Goal: Information Seeking & Learning: Compare options

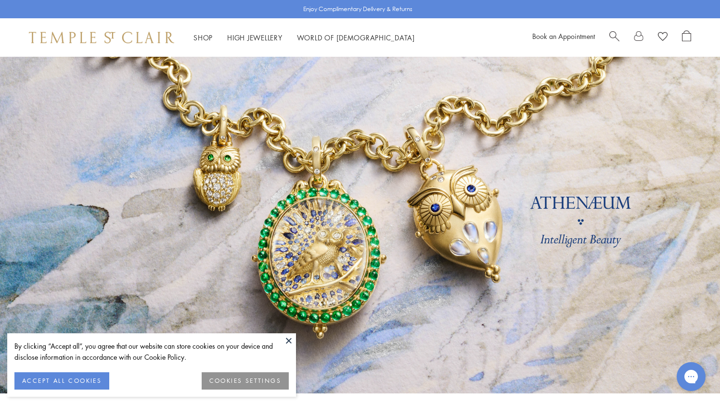
scroll to position [7, 0]
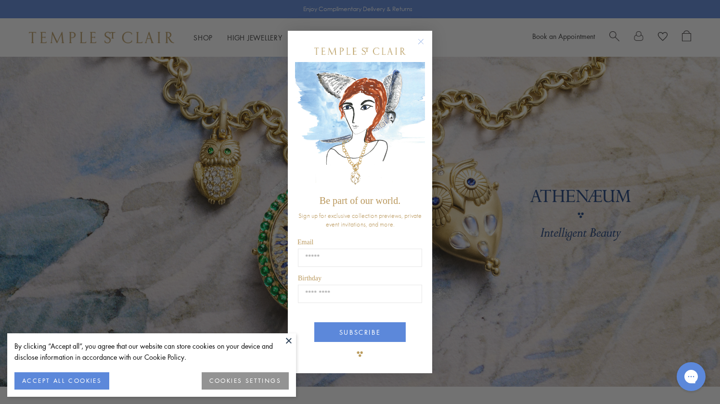
click at [416, 42] on circle "Close dialog" at bounding box center [421, 42] width 12 height 12
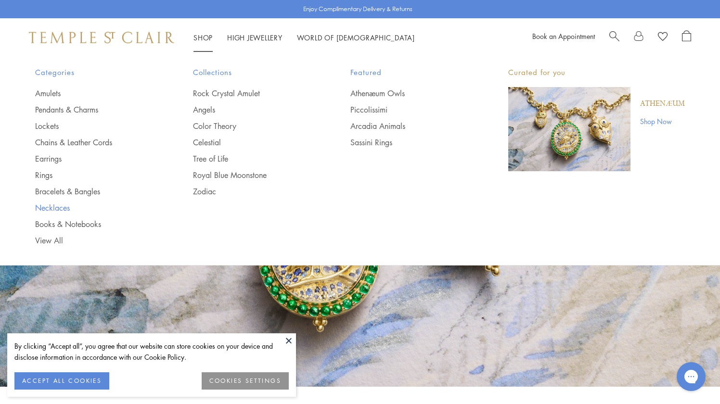
click at [52, 209] on link "Necklaces" at bounding box center [94, 208] width 119 height 11
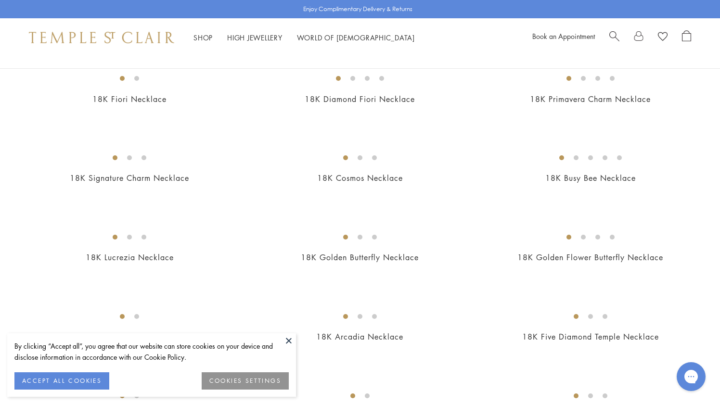
scroll to position [109, 0]
click at [0, 0] on img at bounding box center [0, 0] width 0 height 0
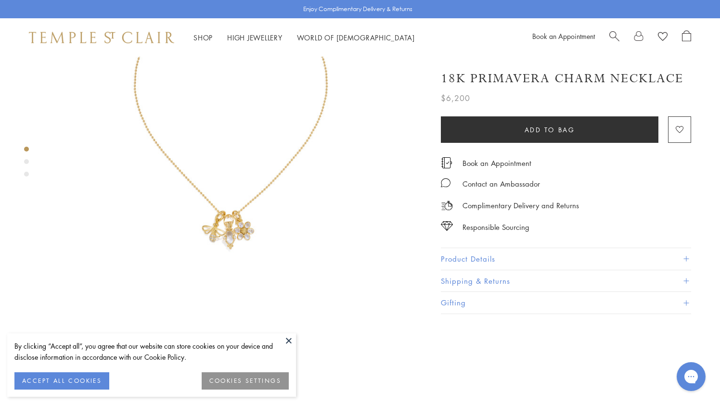
scroll to position [137, 0]
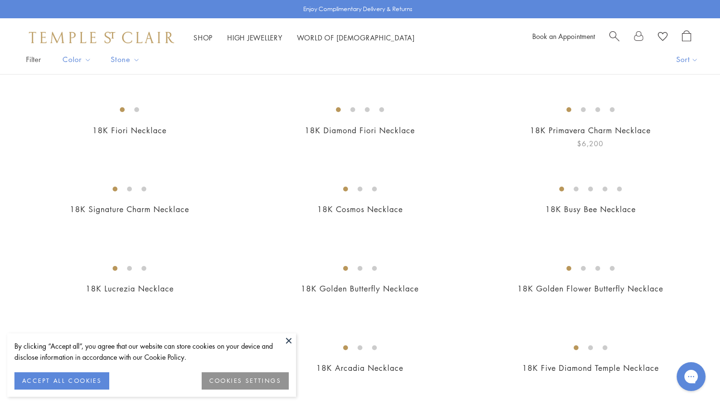
scroll to position [22, 0]
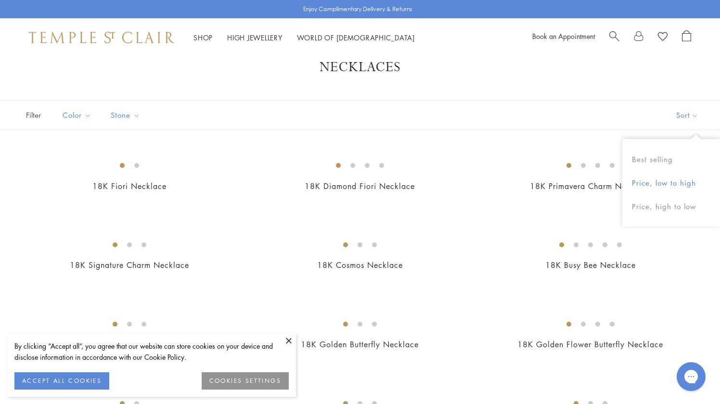
click at [665, 186] on button "Price, low to high" at bounding box center [671, 183] width 98 height 24
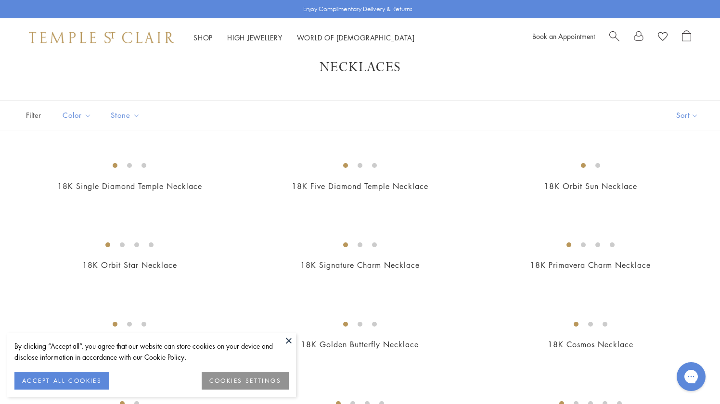
click at [291, 338] on button at bounding box center [289, 341] width 14 height 14
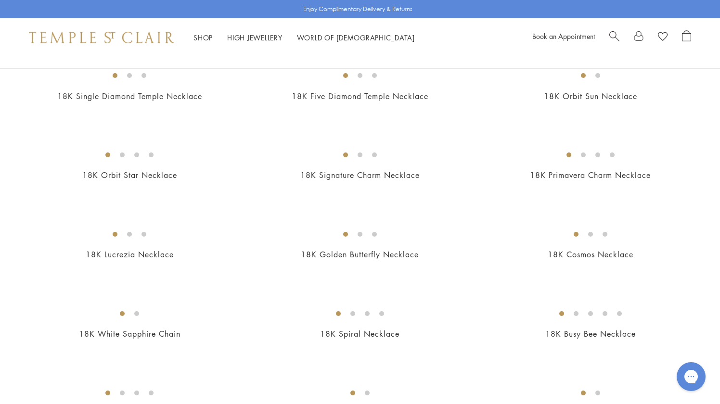
scroll to position [117, 0]
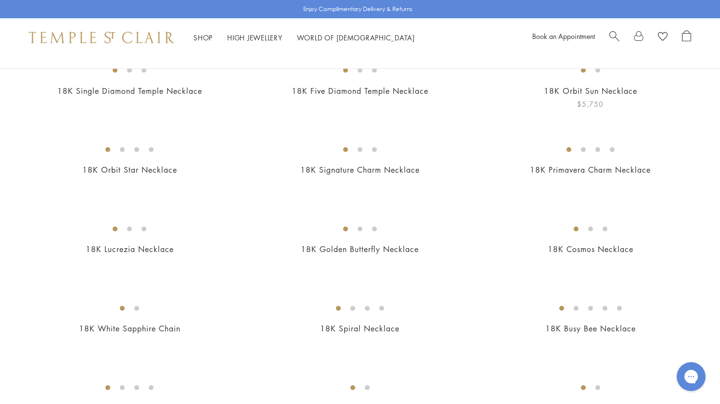
click at [0, 0] on img at bounding box center [0, 0] width 0 height 0
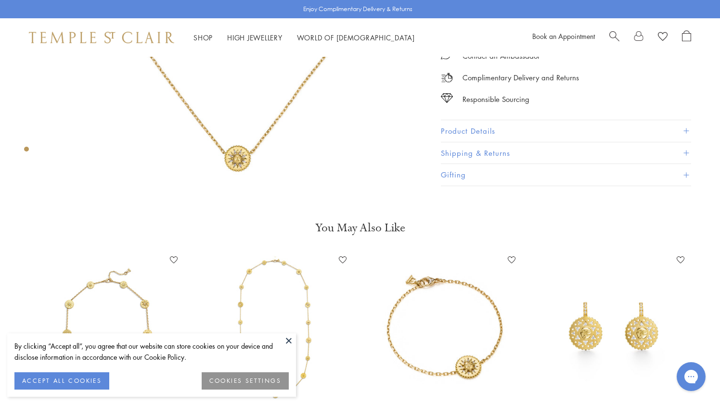
scroll to position [252, 0]
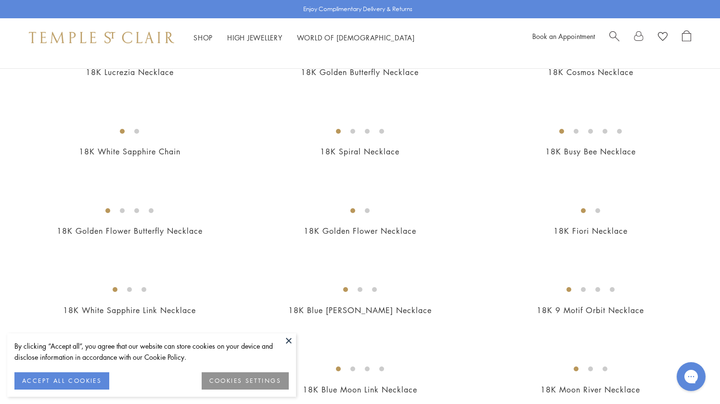
scroll to position [306, 0]
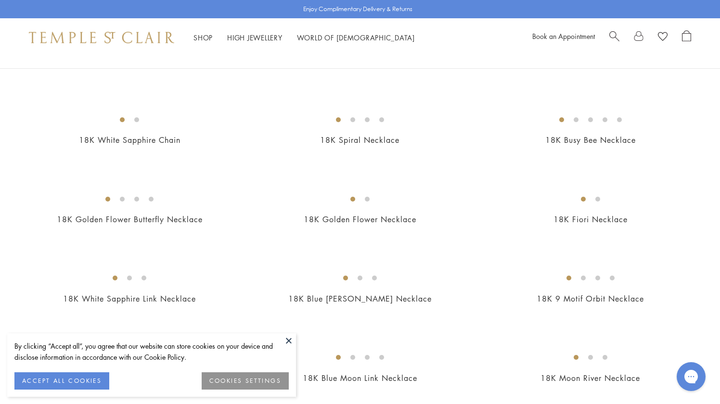
click at [286, 338] on button at bounding box center [289, 341] width 14 height 14
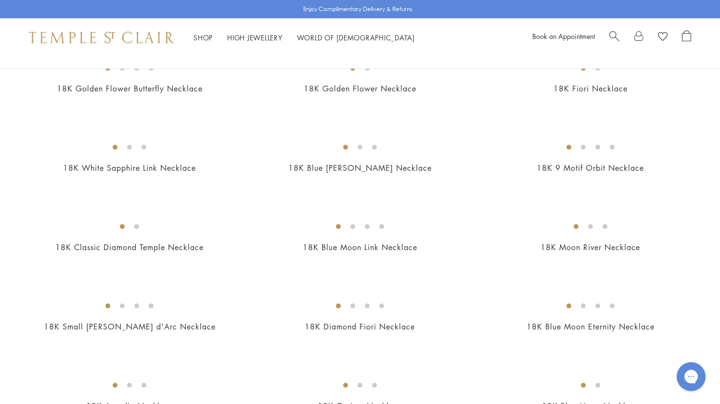
scroll to position [440, 0]
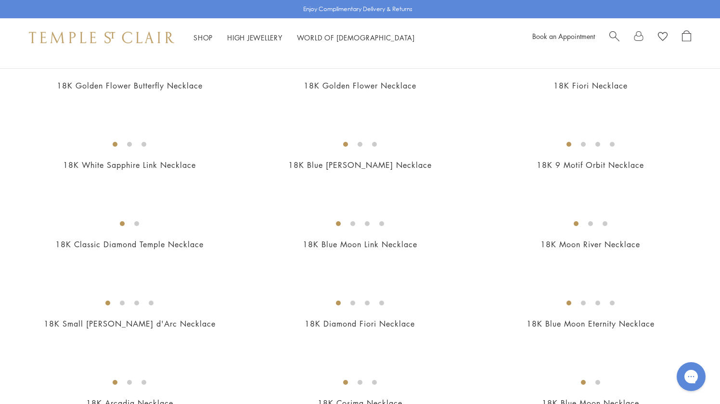
click at [0, 0] on img at bounding box center [0, 0] width 0 height 0
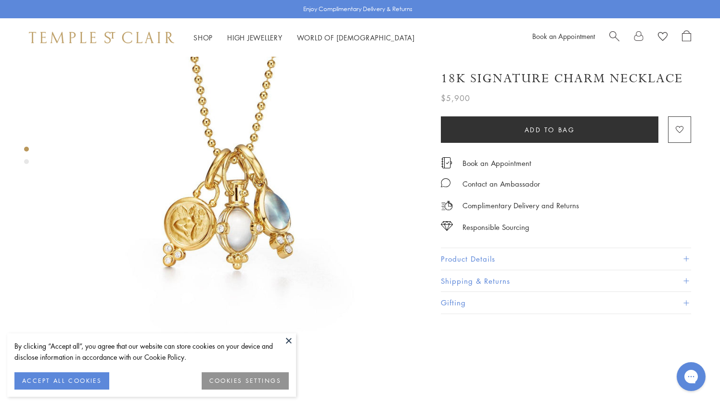
scroll to position [75, 0]
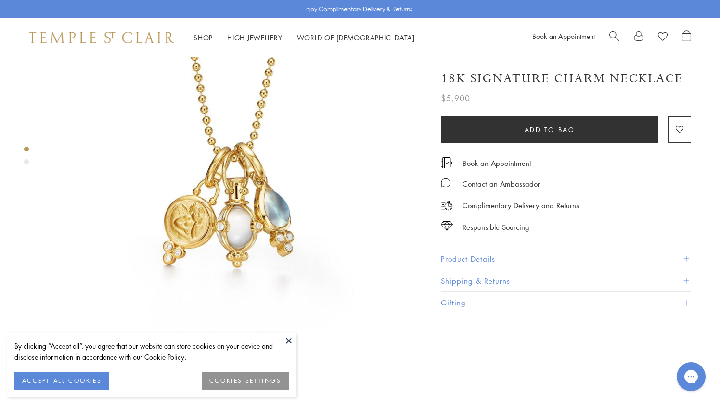
click at [286, 336] on button at bounding box center [289, 341] width 14 height 14
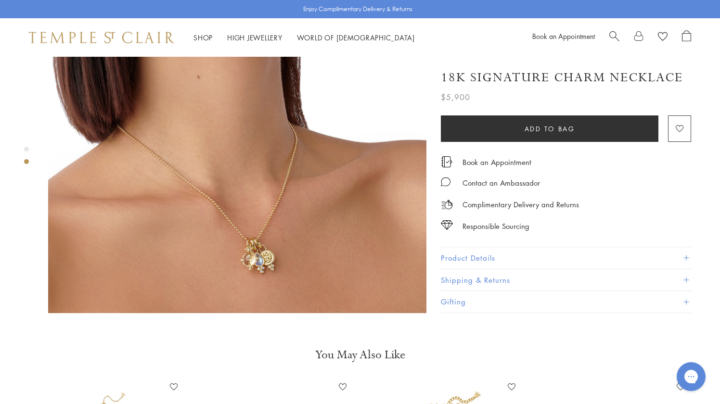
scroll to position [514, 0]
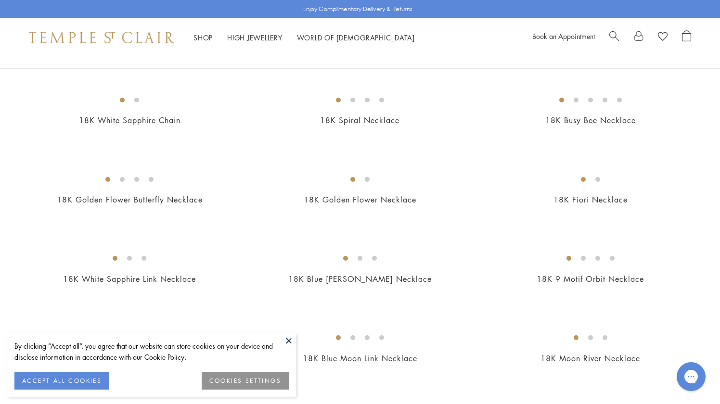
scroll to position [326, 0]
click at [290, 339] on button at bounding box center [289, 341] width 14 height 14
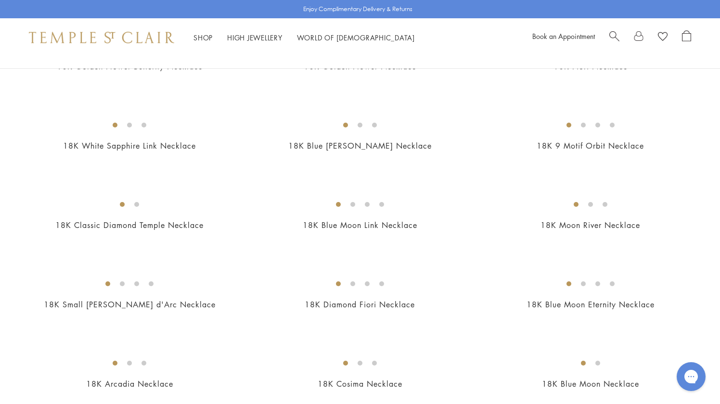
scroll to position [463, 0]
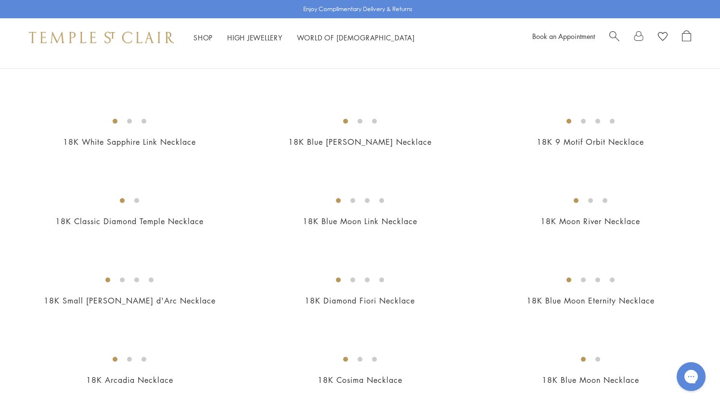
click at [0, 0] on img at bounding box center [0, 0] width 0 height 0
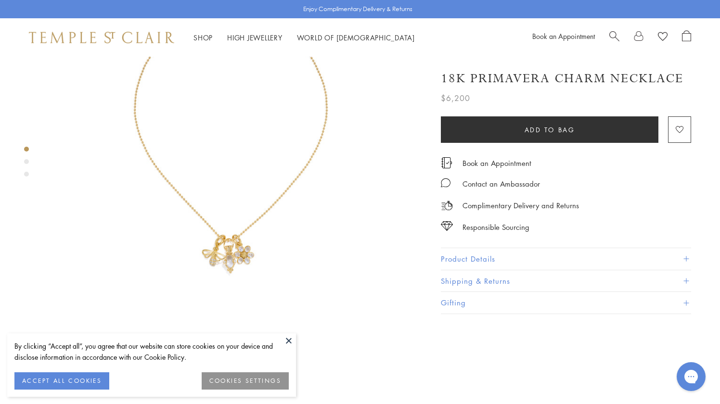
scroll to position [108, 0]
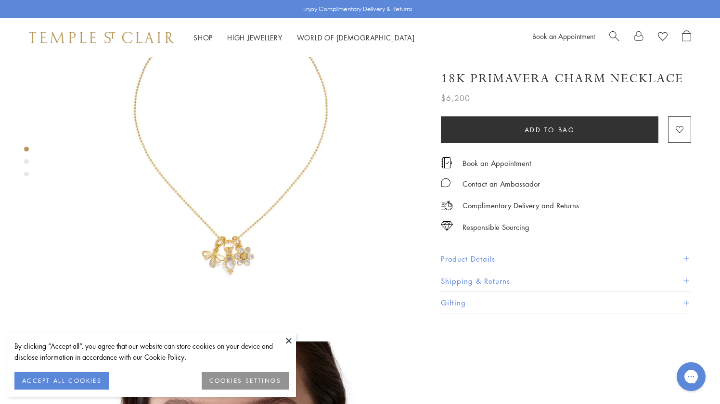
click at [283, 339] on button at bounding box center [289, 341] width 14 height 14
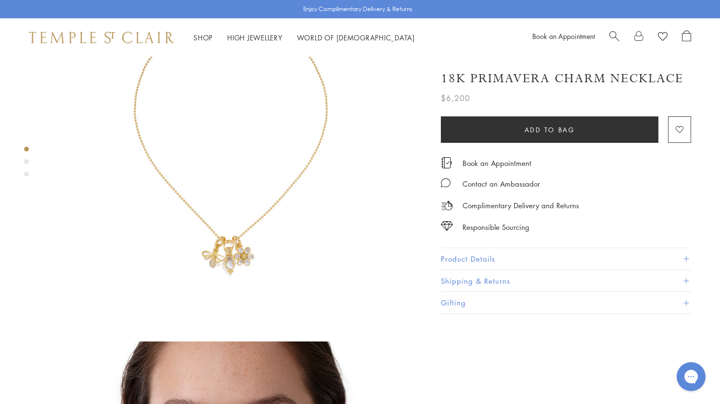
click at [461, 259] on button "Product Details" at bounding box center [566, 259] width 250 height 22
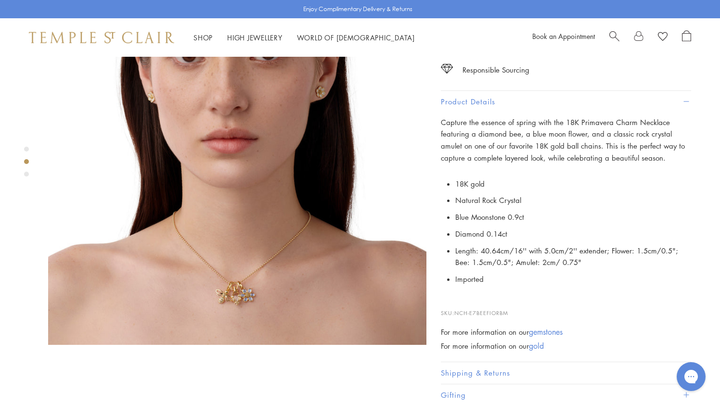
scroll to position [489, 0]
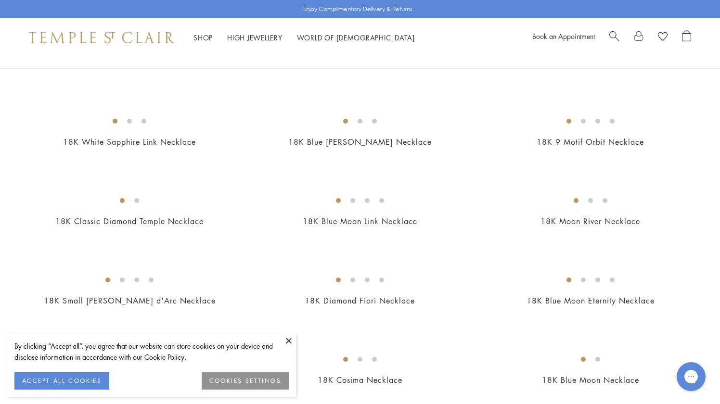
click at [285, 341] on button at bounding box center [289, 341] width 14 height 14
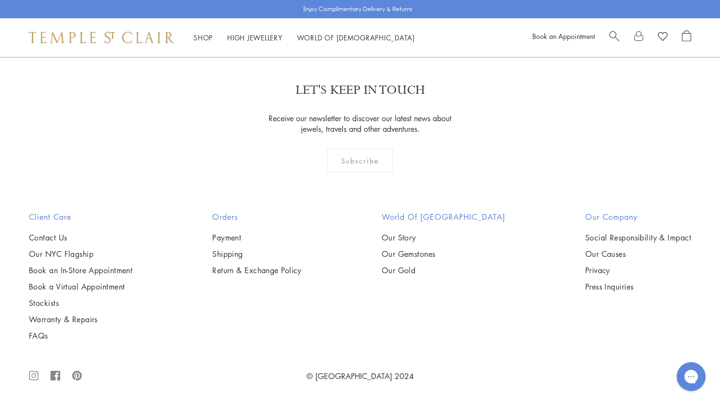
scroll to position [3026, 0]
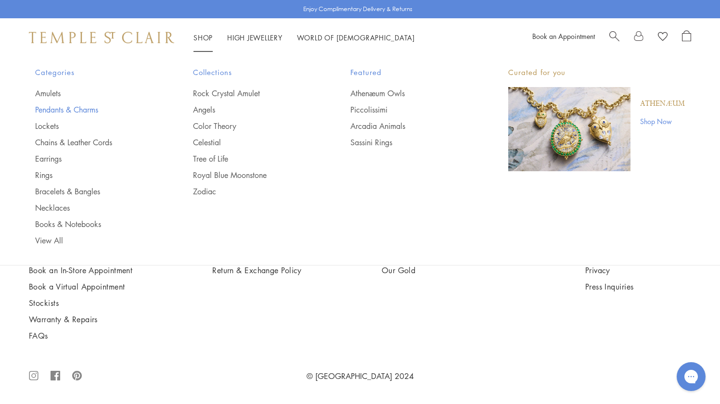
click at [60, 110] on link "Pendants & Charms" at bounding box center [94, 109] width 119 height 11
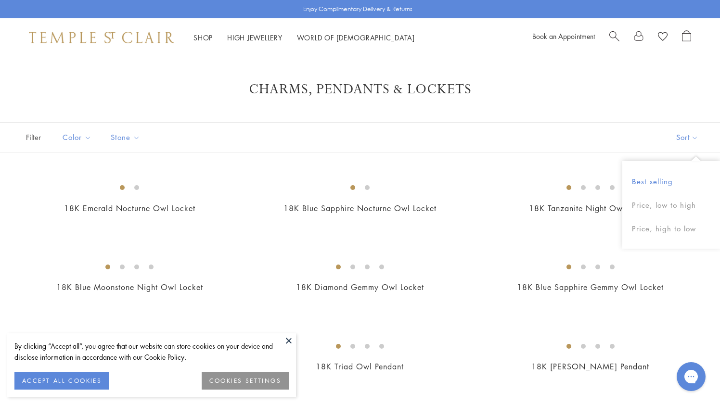
click at [658, 176] on button "Best selling" at bounding box center [671, 182] width 98 height 24
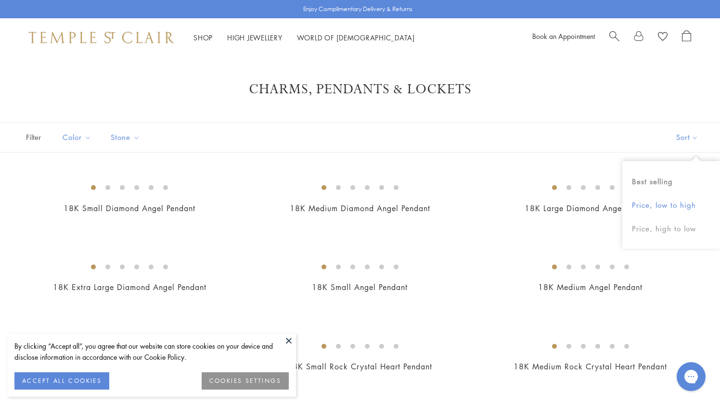
click at [655, 208] on button "Price, low to high" at bounding box center [671, 205] width 98 height 24
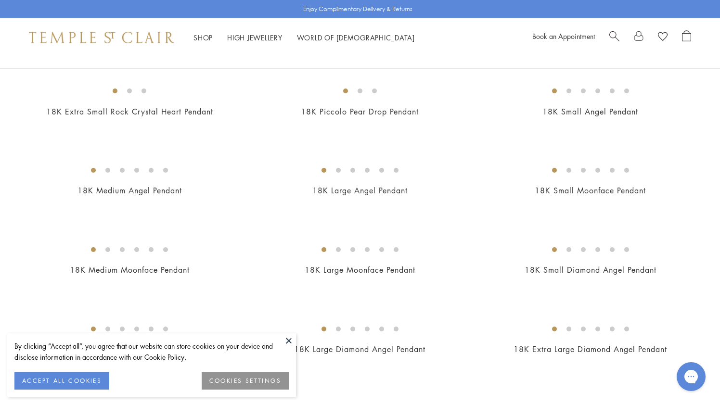
scroll to position [106, 0]
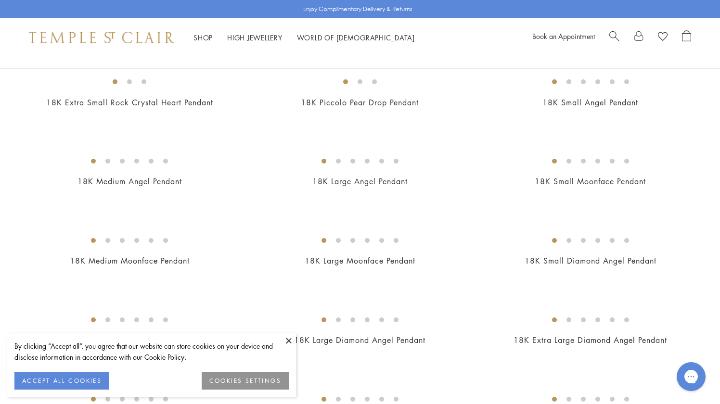
click at [290, 344] on button at bounding box center [289, 341] width 14 height 14
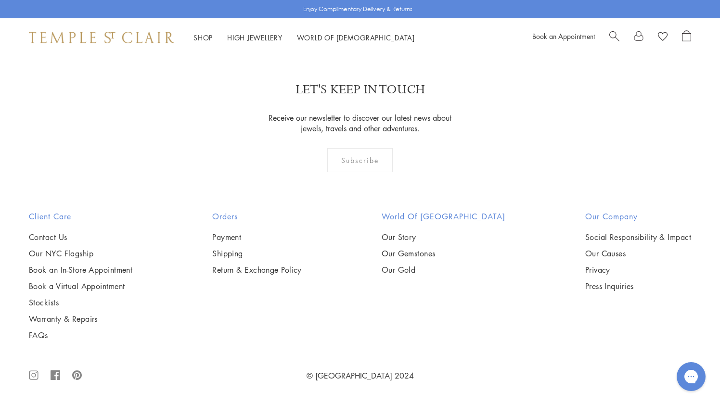
scroll to position [2024, 0]
click at [0, 0] on img at bounding box center [0, 0] width 0 height 0
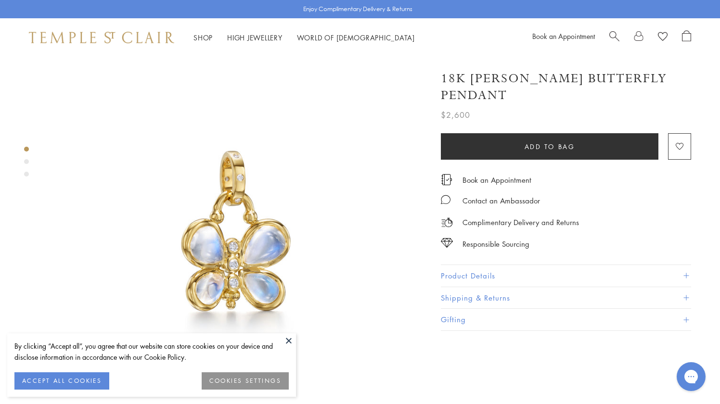
click at [284, 331] on img at bounding box center [237, 246] width 378 height 378
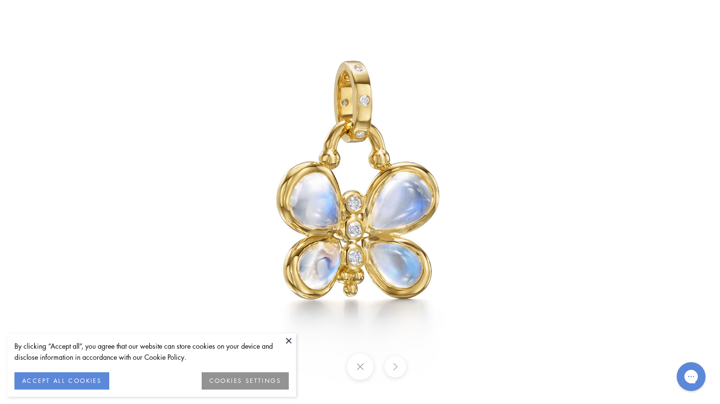
click at [292, 331] on img at bounding box center [359, 202] width 563 height 563
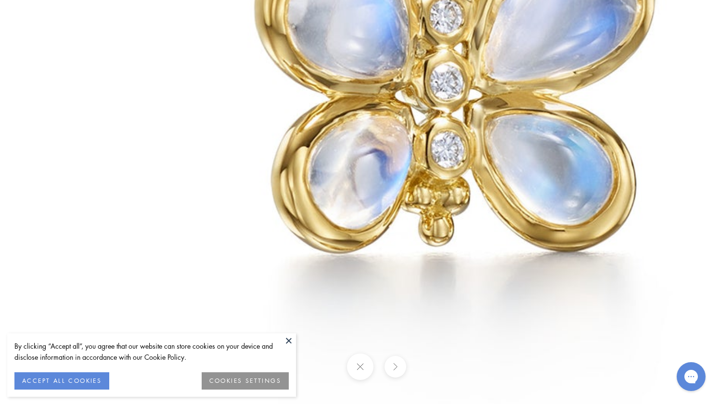
click at [289, 339] on button at bounding box center [289, 341] width 14 height 14
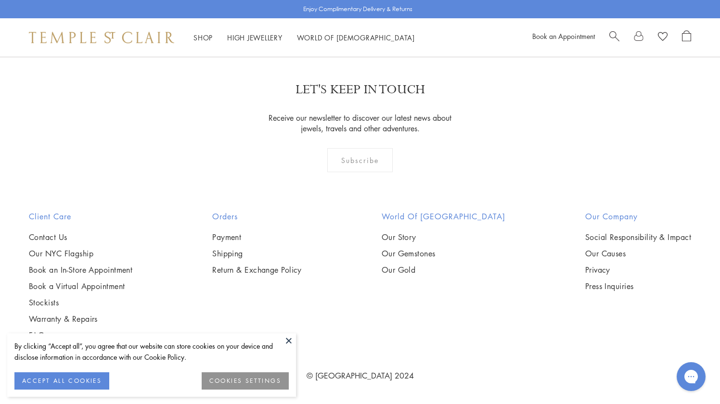
click at [286, 342] on button at bounding box center [289, 341] width 14 height 14
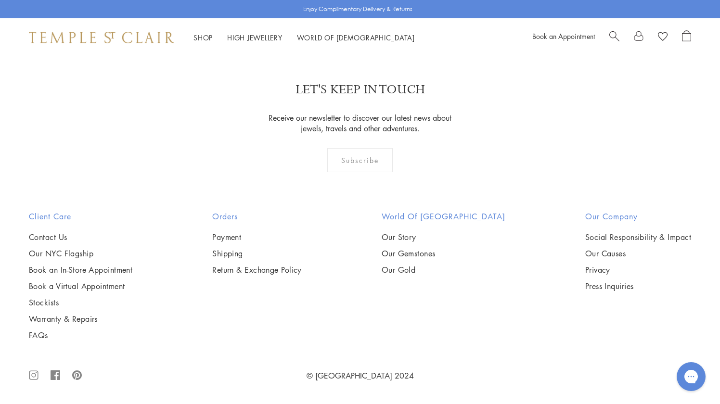
click at [0, 0] on img at bounding box center [0, 0] width 0 height 0
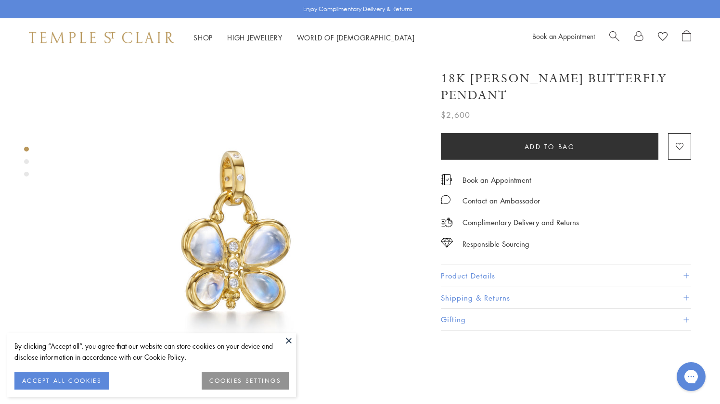
click at [468, 265] on button "Product Details" at bounding box center [566, 276] width 250 height 22
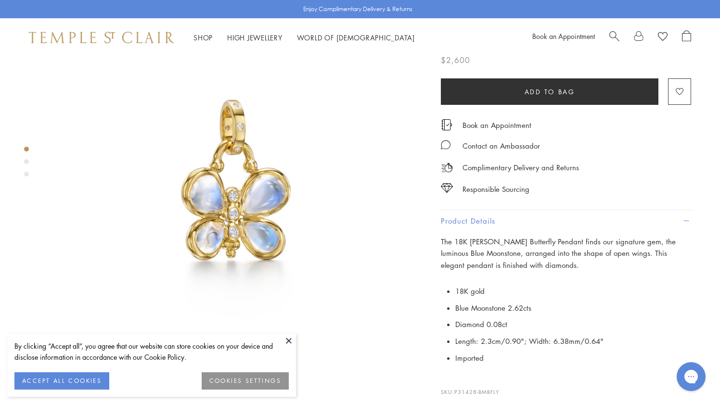
scroll to position [103, 0]
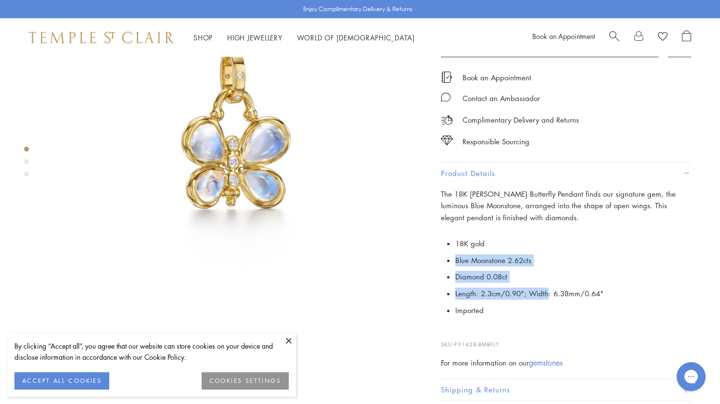
drag, startPoint x: 453, startPoint y: 239, endPoint x: 544, endPoint y: 273, distance: 97.3
click at [544, 273] on p "18K gold Blue Moonstone 2.62cts Diamond 0.08ct Length: 2.3cm/0.90"; Width: 6.38…" at bounding box center [566, 277] width 250 height 84
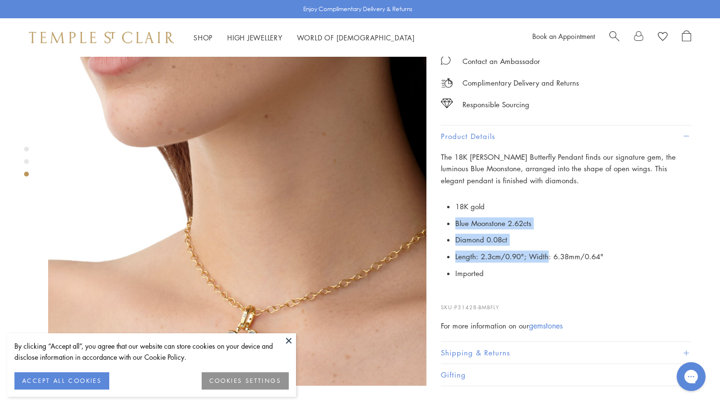
scroll to position [841, 0]
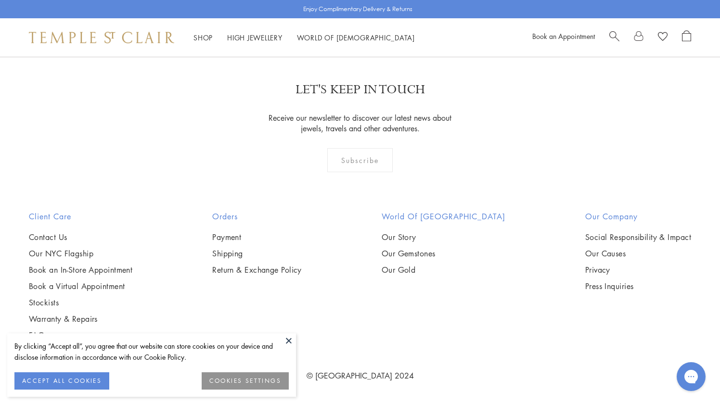
scroll to position [2157, 0]
click at [287, 341] on button at bounding box center [289, 341] width 14 height 14
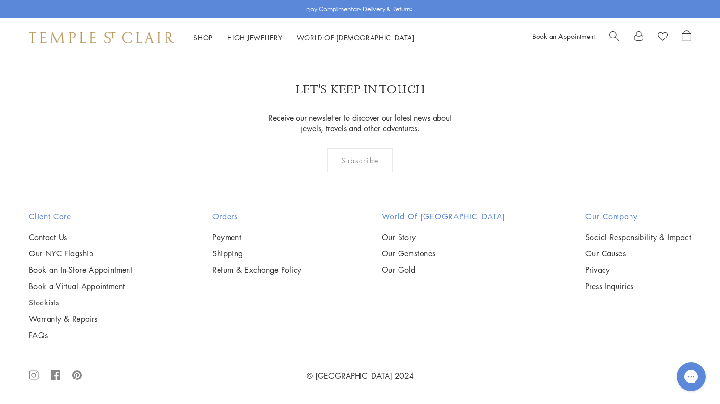
scroll to position [4500, 0]
click at [0, 0] on img at bounding box center [0, 0] width 0 height 0
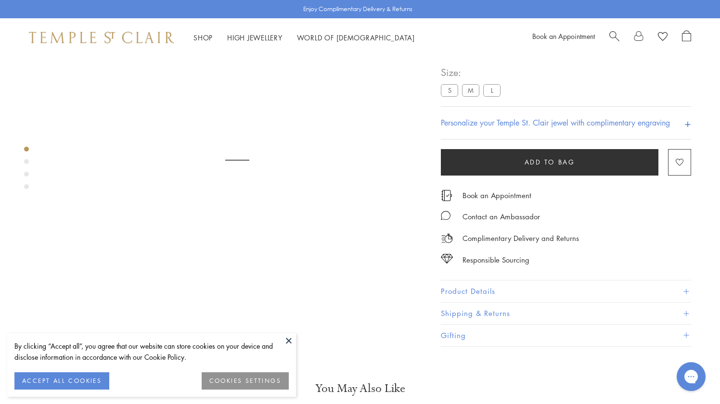
scroll to position [88, 0]
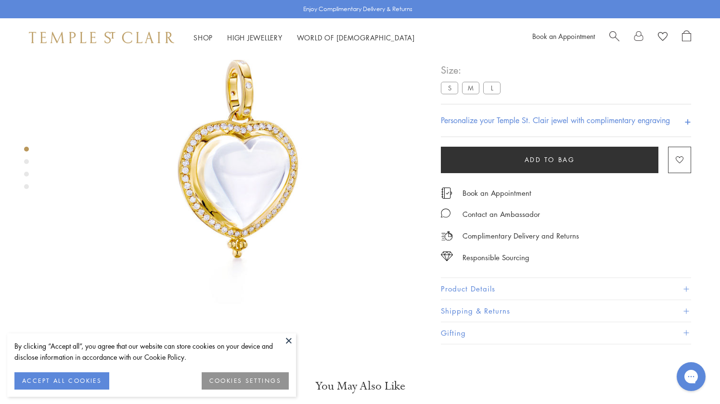
click at [287, 340] on button at bounding box center [289, 341] width 14 height 14
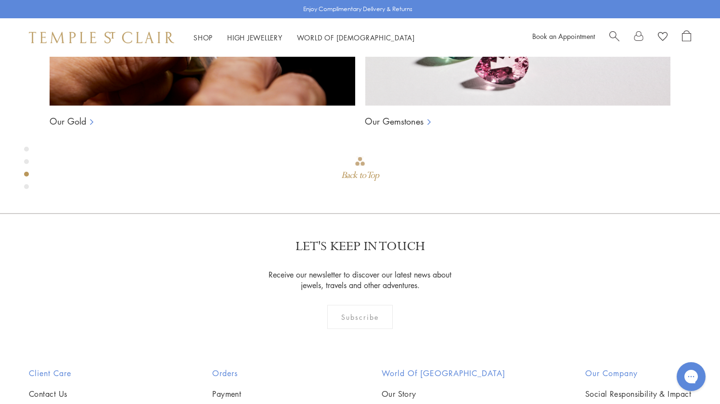
scroll to position [856, 0]
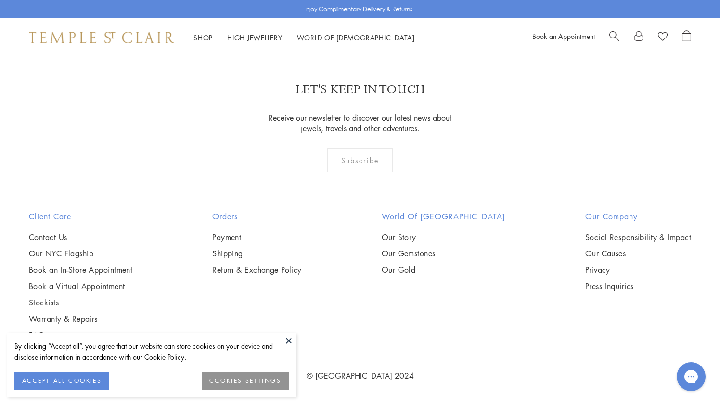
scroll to position [4692, 0]
click at [287, 340] on button at bounding box center [289, 341] width 14 height 14
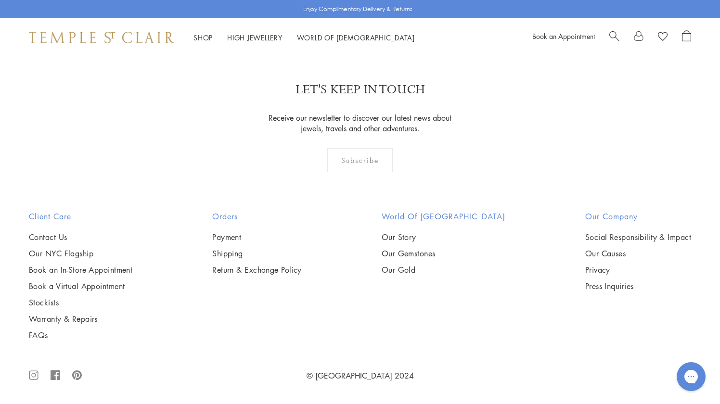
scroll to position [5941, 0]
click at [347, 18] on link "2" at bounding box center [345, 4] width 32 height 26
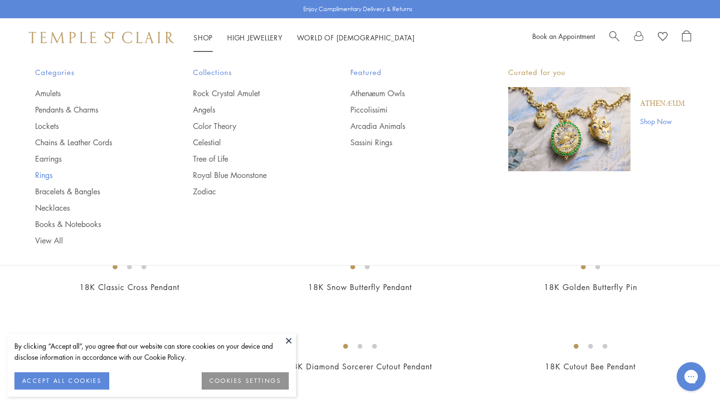
click at [45, 175] on link "Rings" at bounding box center [94, 175] width 119 height 11
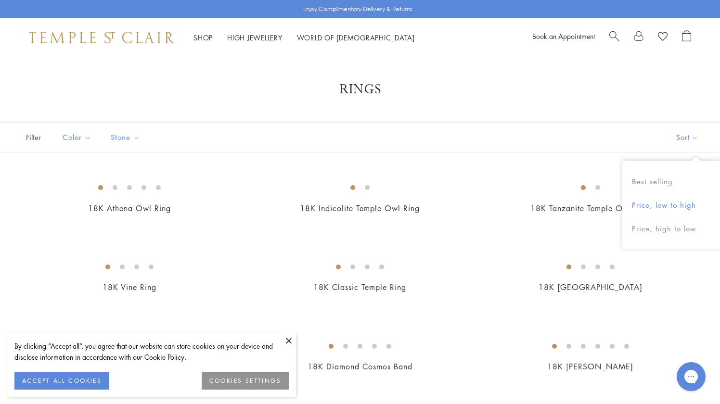
click at [663, 206] on button "Price, low to high" at bounding box center [671, 205] width 98 height 24
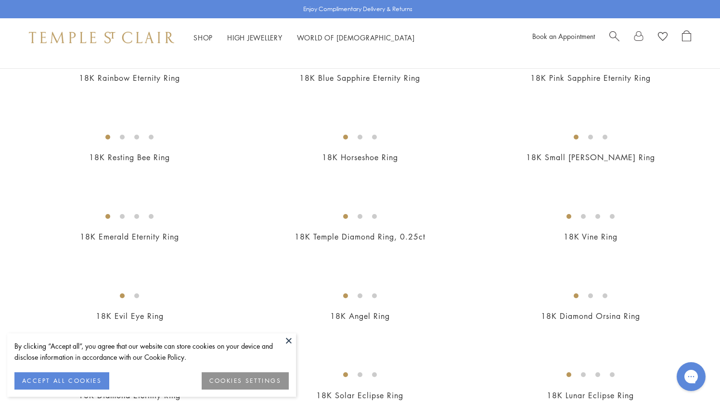
scroll to position [216, 0]
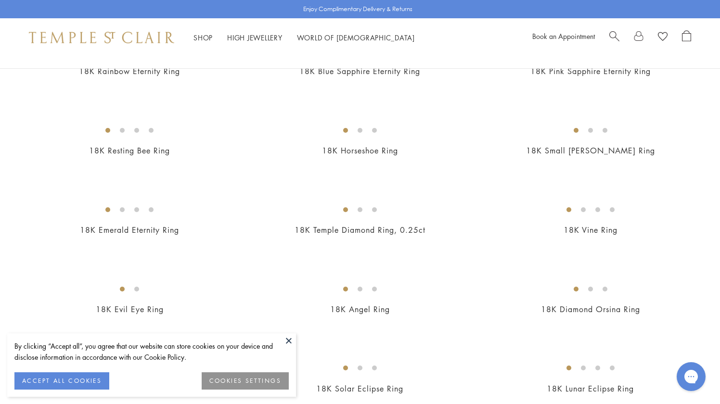
click at [290, 342] on button at bounding box center [289, 341] width 14 height 14
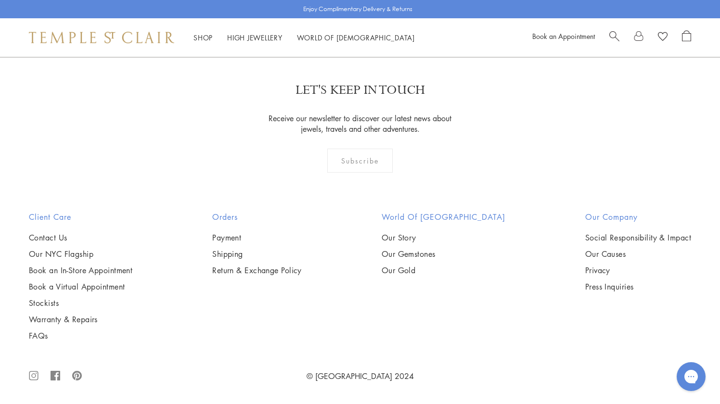
scroll to position [4285, 0]
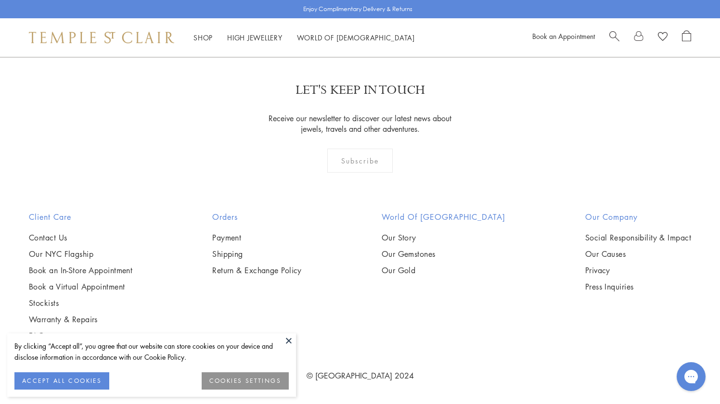
scroll to position [4726, 0]
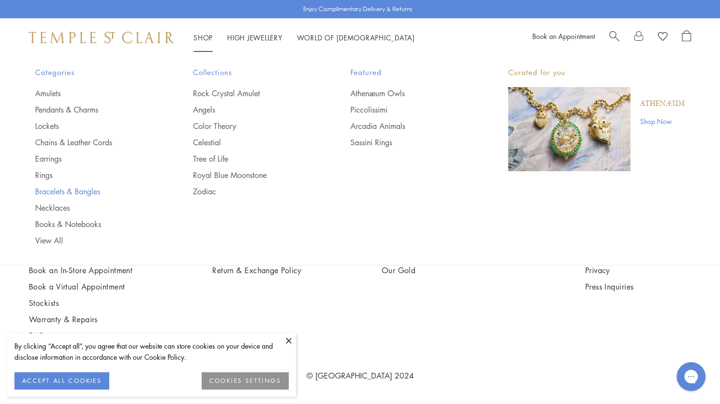
click at [72, 190] on link "Bracelets & Bangles" at bounding box center [94, 191] width 119 height 11
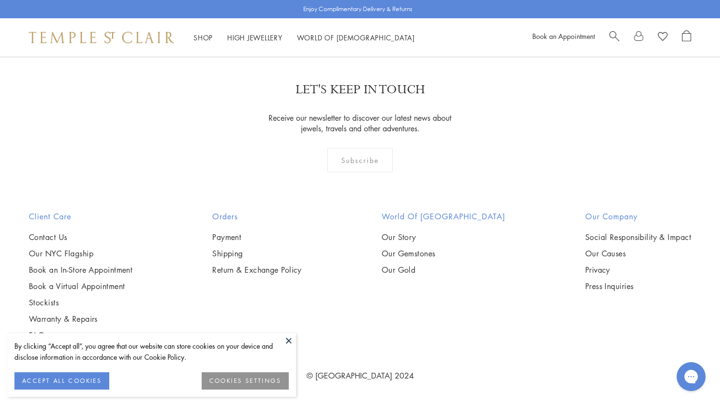
scroll to position [3320, 0]
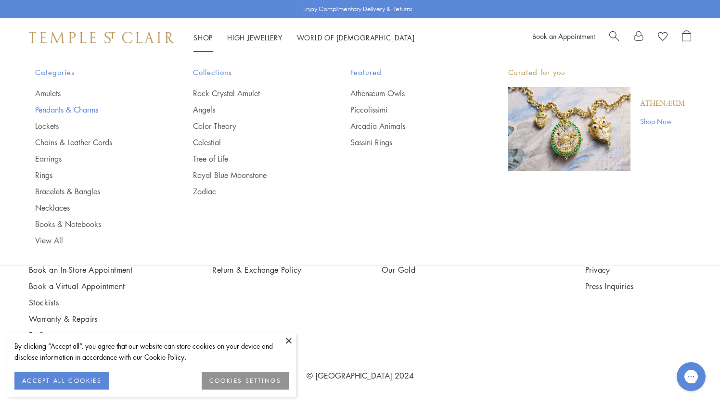
click at [75, 111] on link "Pendants & Charms" at bounding box center [94, 109] width 119 height 11
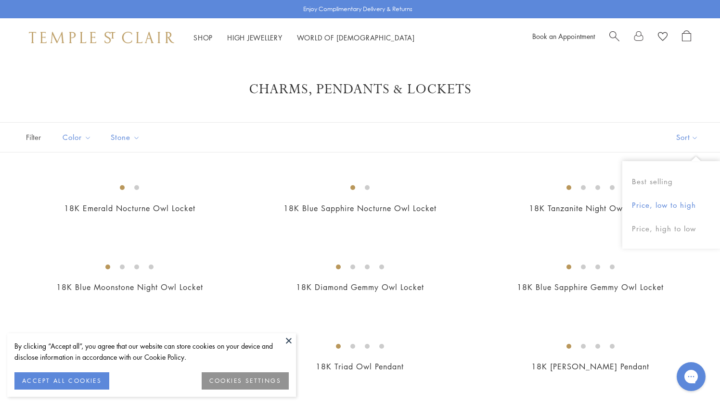
click at [666, 202] on button "Price, low to high" at bounding box center [671, 205] width 98 height 24
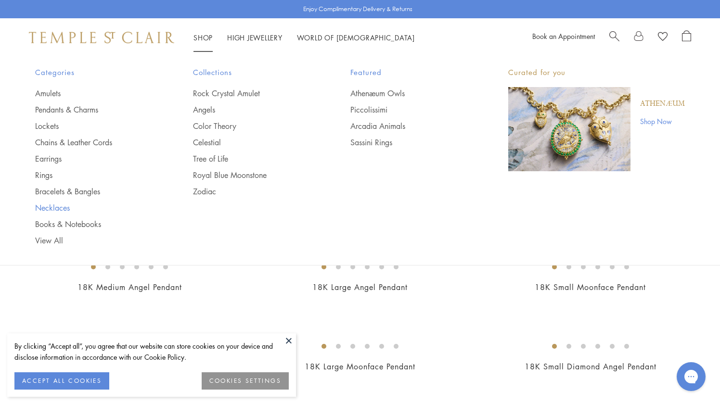
click at [63, 208] on link "Necklaces" at bounding box center [94, 208] width 119 height 11
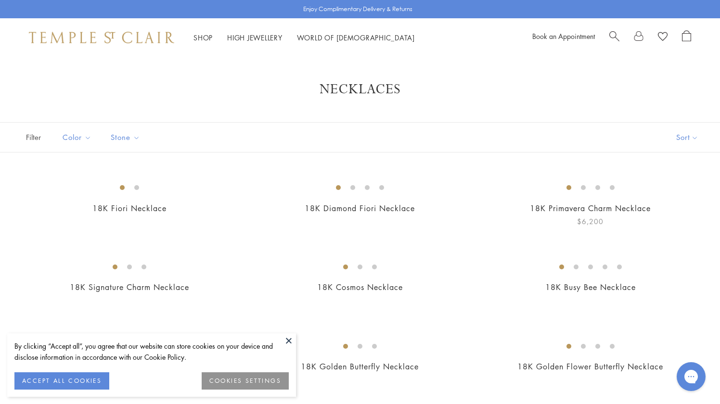
click at [0, 0] on img at bounding box center [0, 0] width 0 height 0
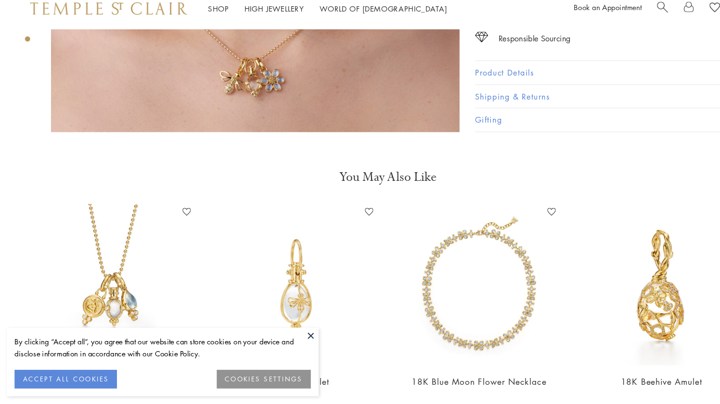
scroll to position [1106, 0]
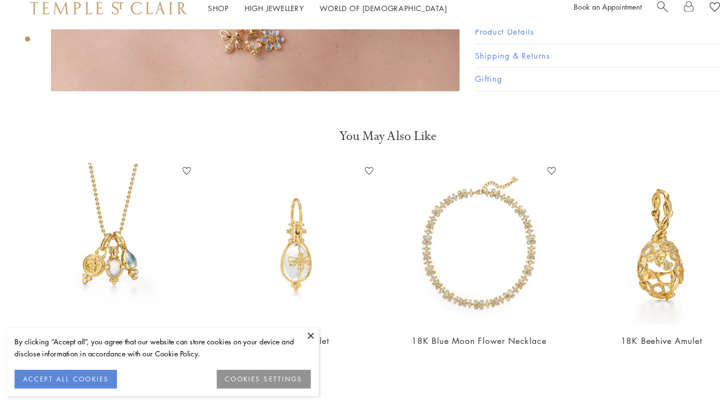
click at [292, 342] on button at bounding box center [289, 341] width 14 height 14
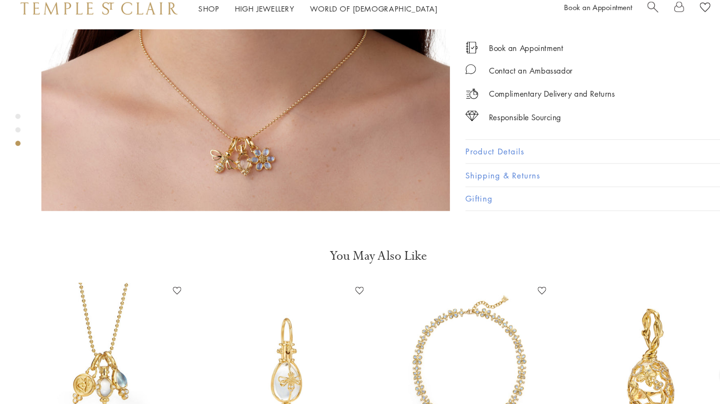
scroll to position [1009, 0]
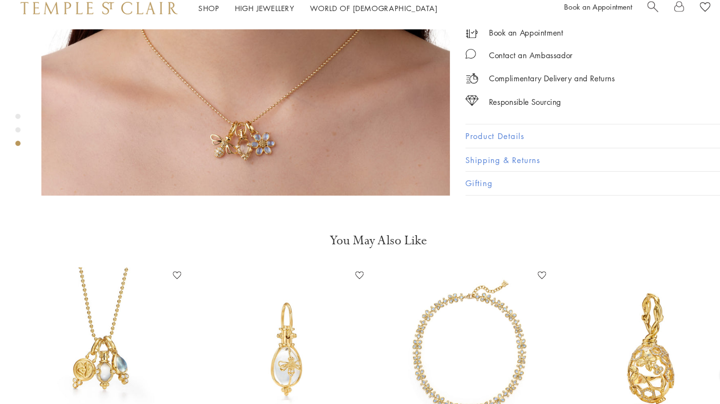
click at [118, 289] on img at bounding box center [107, 353] width 150 height 150
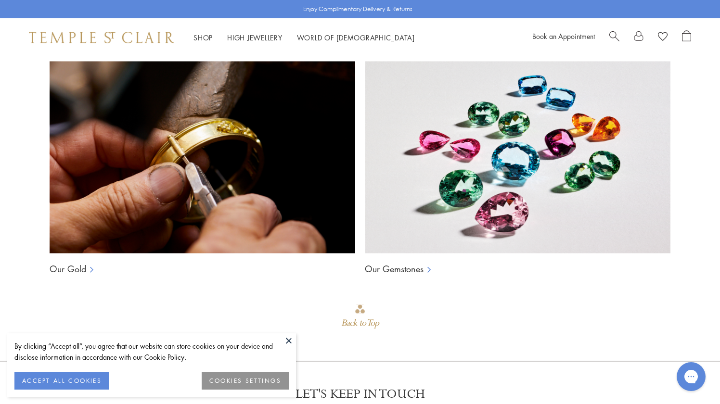
scroll to position [1089, 0]
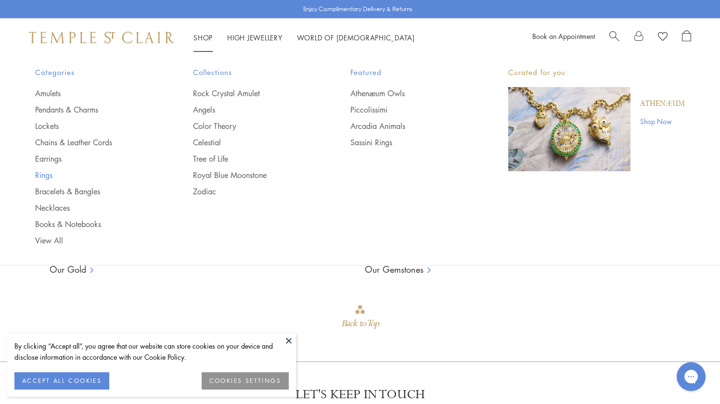
click at [45, 178] on link "Rings" at bounding box center [94, 175] width 119 height 11
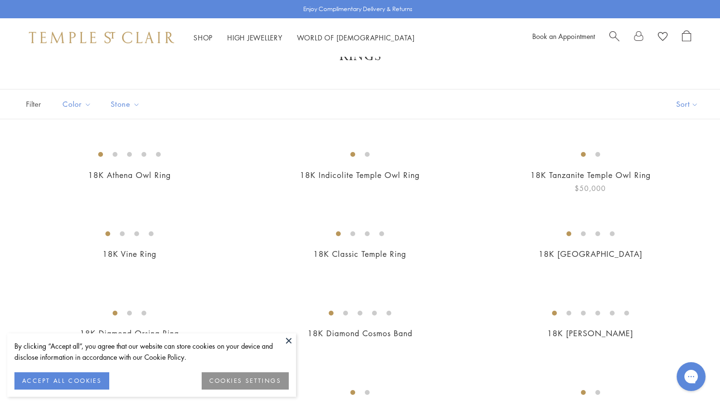
scroll to position [30, 0]
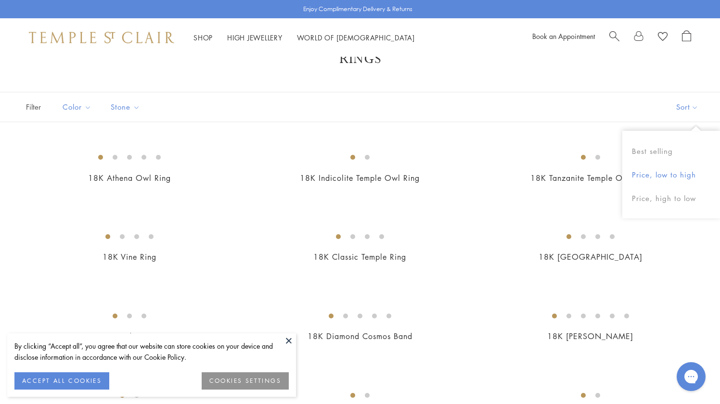
click at [664, 175] on button "Price, low to high" at bounding box center [671, 175] width 98 height 24
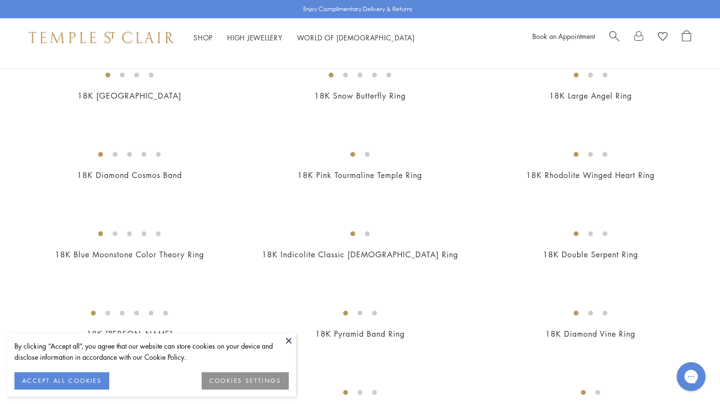
scroll to position [705, 0]
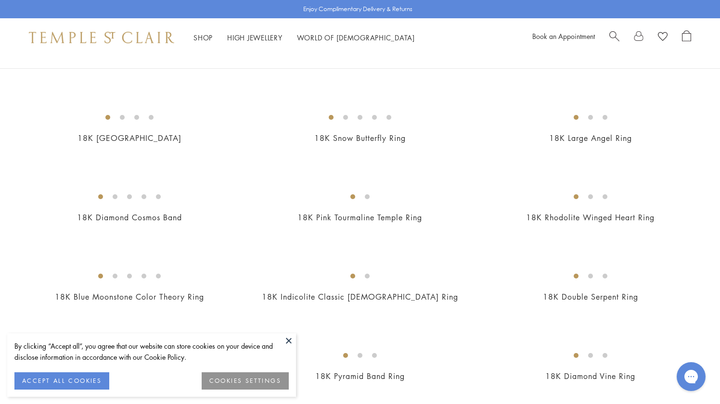
click at [0, 0] on img at bounding box center [0, 0] width 0 height 0
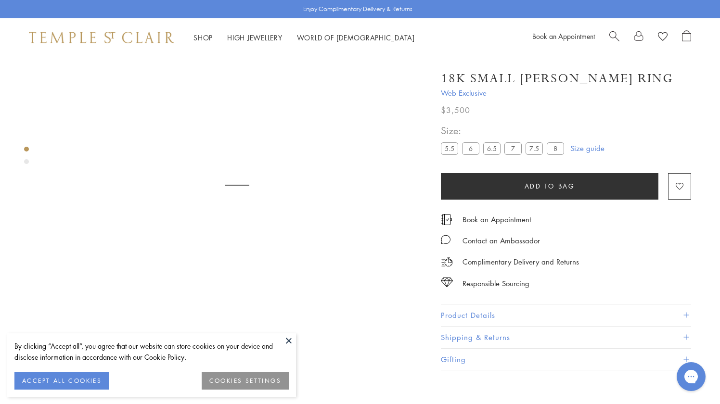
scroll to position [65, 0]
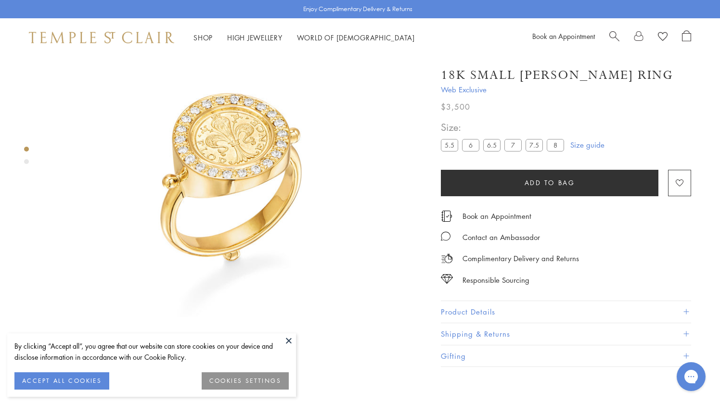
click at [281, 339] on div "By clicking “Accept all”, you agree that our website can store cookies on your …" at bounding box center [151, 366] width 289 height 64
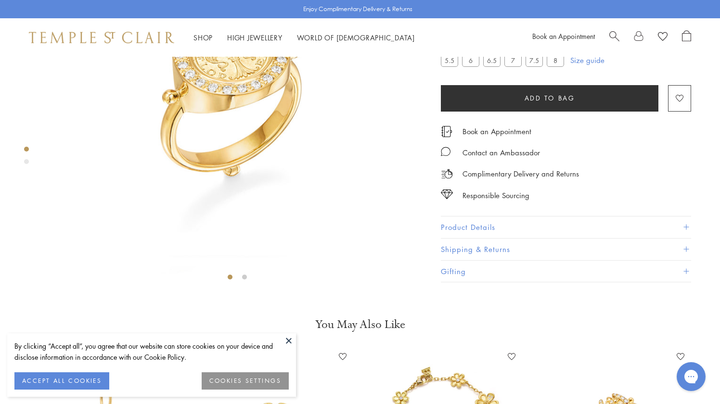
scroll to position [152, 0]
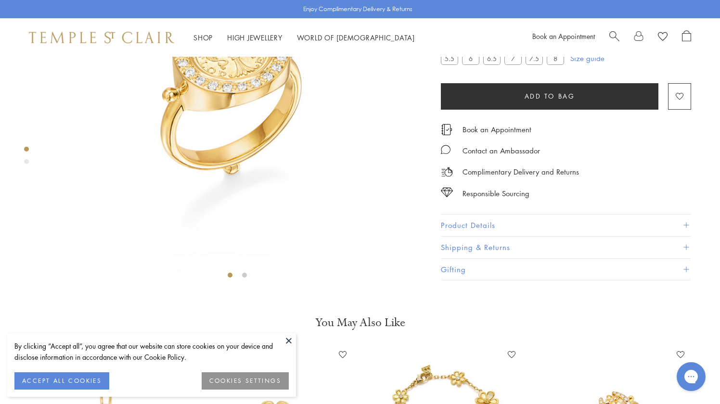
click at [283, 337] on button at bounding box center [289, 341] width 14 height 14
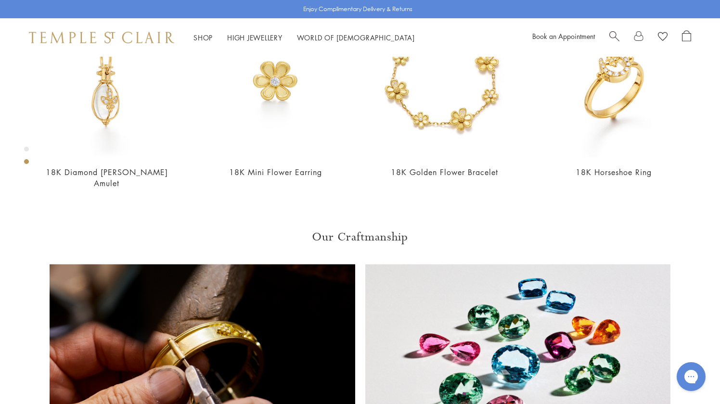
scroll to position [493, 0]
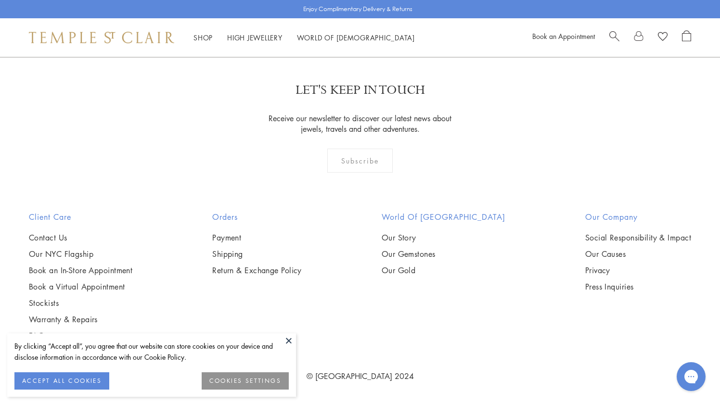
scroll to position [4490, 0]
click at [360, 18] on link "2" at bounding box center [361, 5] width 32 height 26
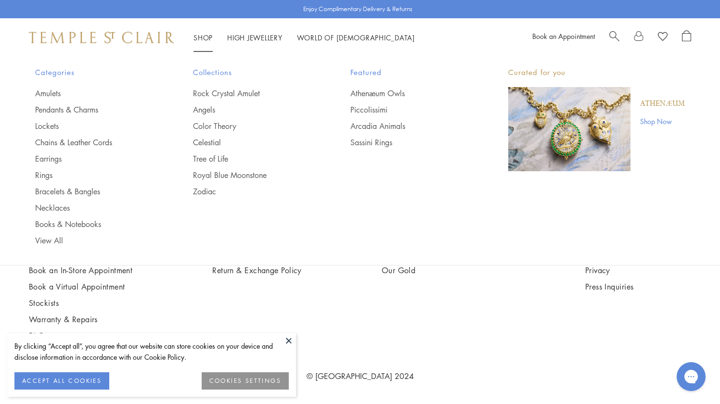
click at [204, 35] on link "Shop Shop" at bounding box center [202, 38] width 19 height 10
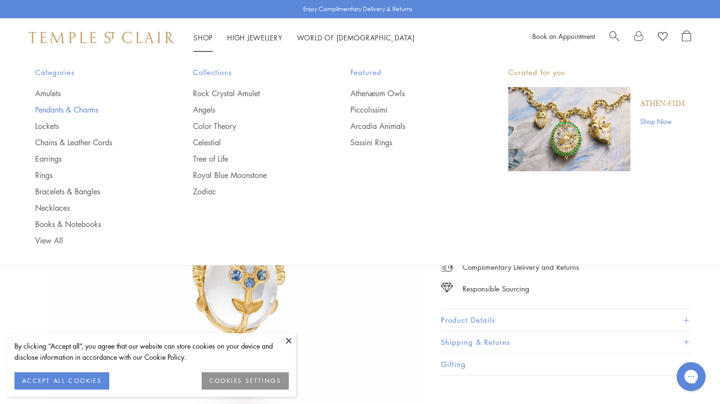
click at [63, 108] on link "Pendants & Charms" at bounding box center [94, 109] width 119 height 11
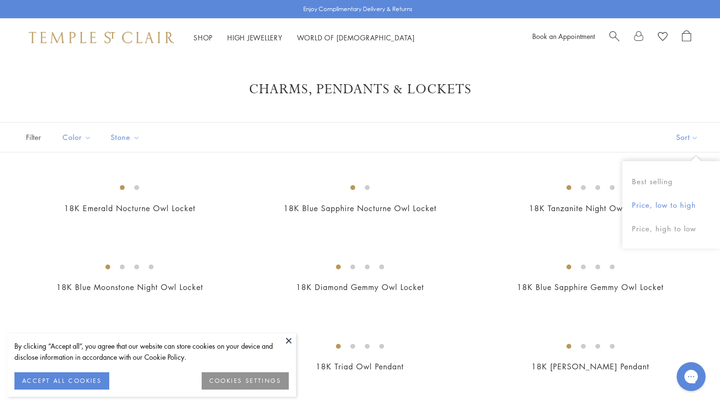
drag, startPoint x: 643, startPoint y: 181, endPoint x: 644, endPoint y: 214, distance: 32.3
click at [644, 214] on div "Best selling Price, low to high Price, high to low" at bounding box center [671, 205] width 98 height 88
click at [655, 206] on button "Price, low to high" at bounding box center [671, 205] width 98 height 24
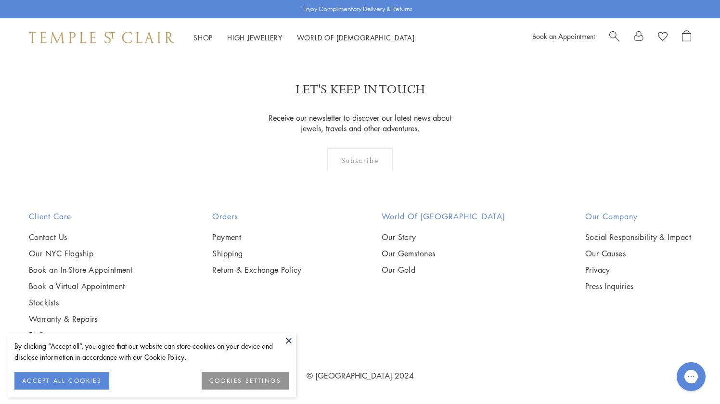
scroll to position [2344, 0]
click at [0, 0] on img at bounding box center [0, 0] width 0 height 0
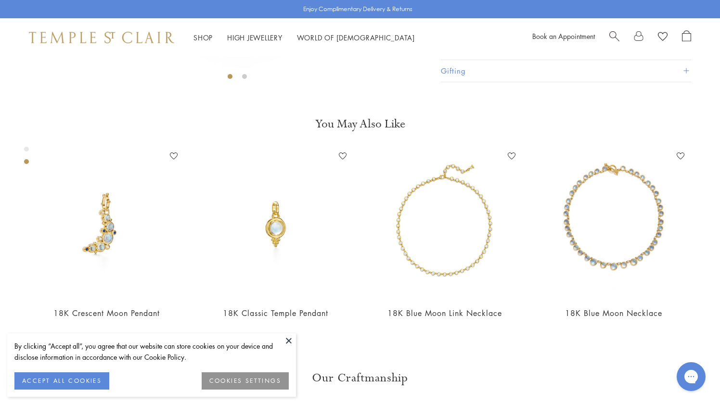
scroll to position [406, 0]
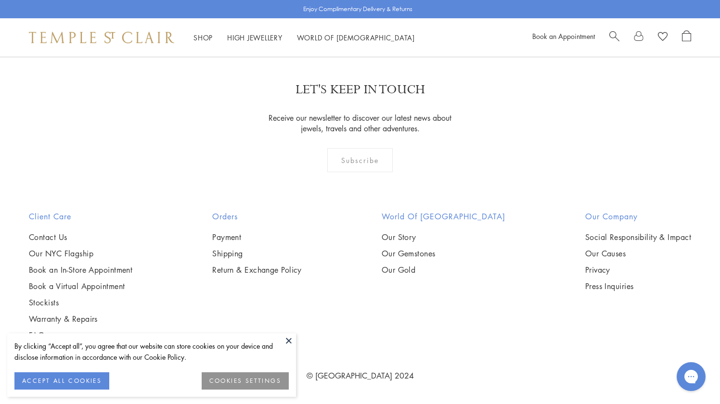
scroll to position [2256, 0]
click at [287, 342] on button at bounding box center [289, 341] width 14 height 14
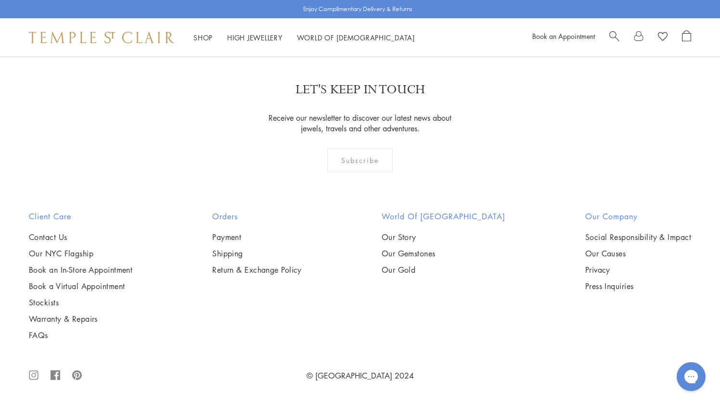
scroll to position [5288, 0]
click at [0, 0] on img at bounding box center [0, 0] width 0 height 0
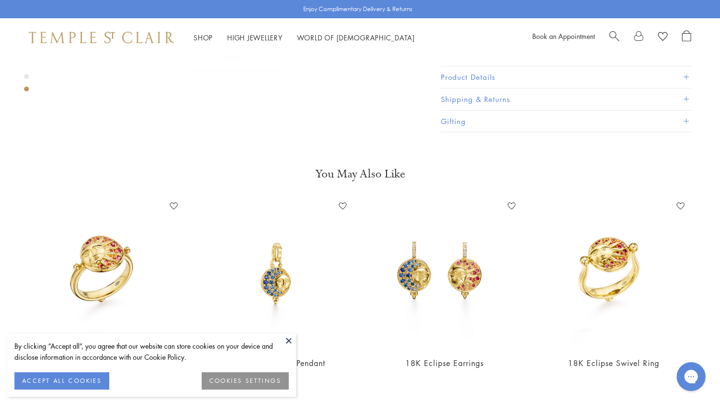
scroll to position [705, 0]
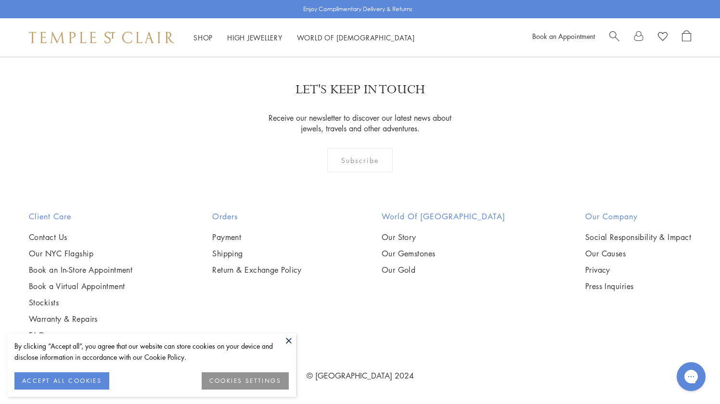
scroll to position [5954, 0]
click at [327, 16] on span "1" at bounding box center [313, 5] width 31 height 22
click at [338, 18] on link "2" at bounding box center [345, 4] width 32 height 26
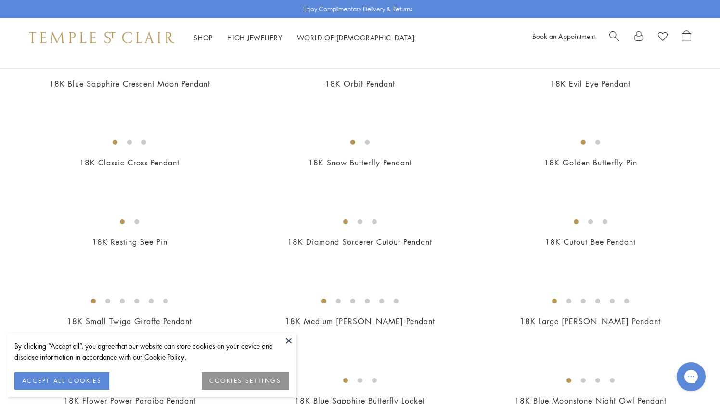
scroll to position [134, 0]
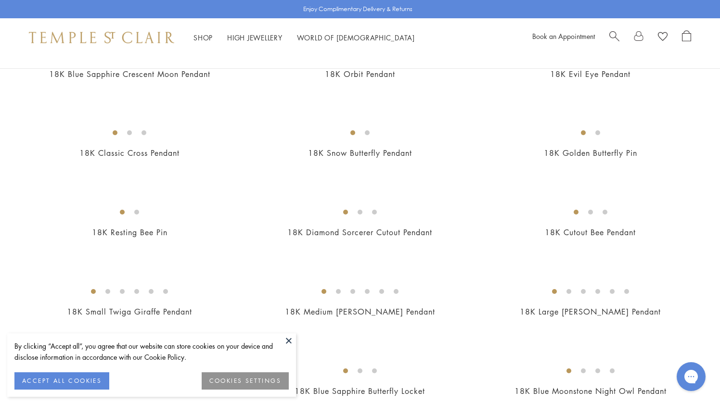
click at [288, 337] on button at bounding box center [289, 341] width 14 height 14
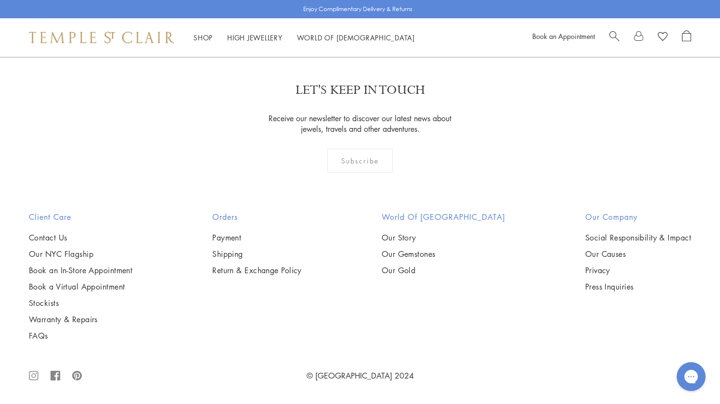
scroll to position [4817, 0]
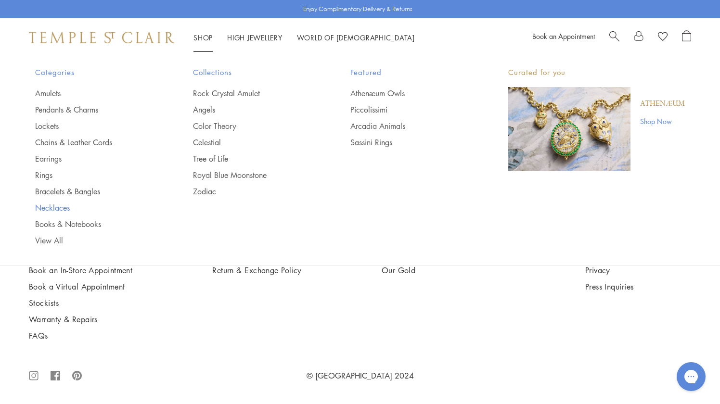
click at [54, 206] on link "Necklaces" at bounding box center [94, 208] width 119 height 11
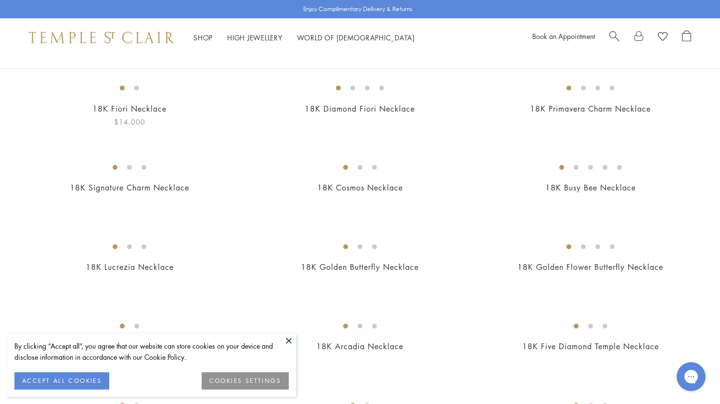
scroll to position [99, 0]
click at [0, 0] on img at bounding box center [0, 0] width 0 height 0
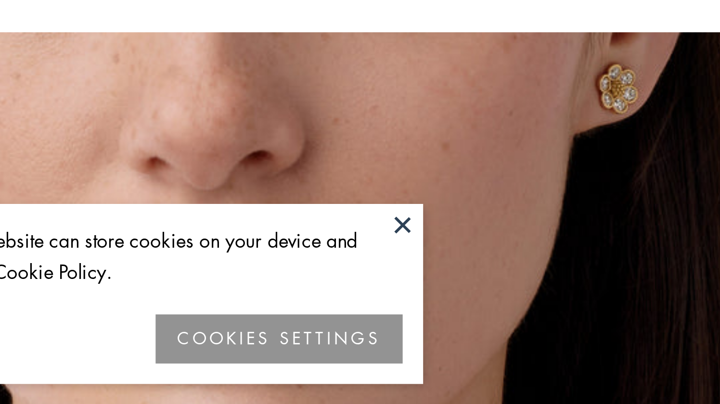
scroll to position [576, 0]
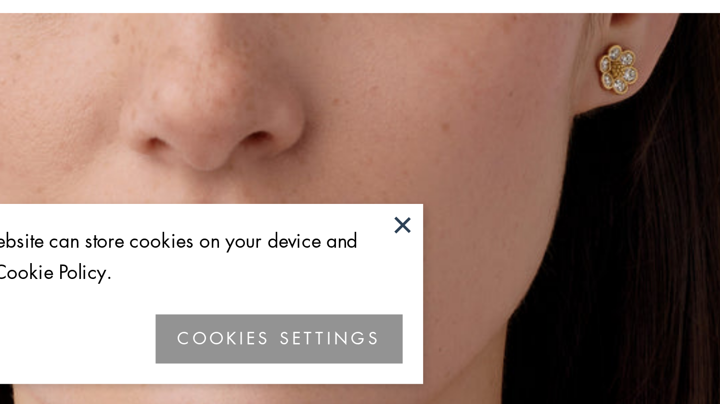
click at [288, 340] on button at bounding box center [289, 341] width 14 height 14
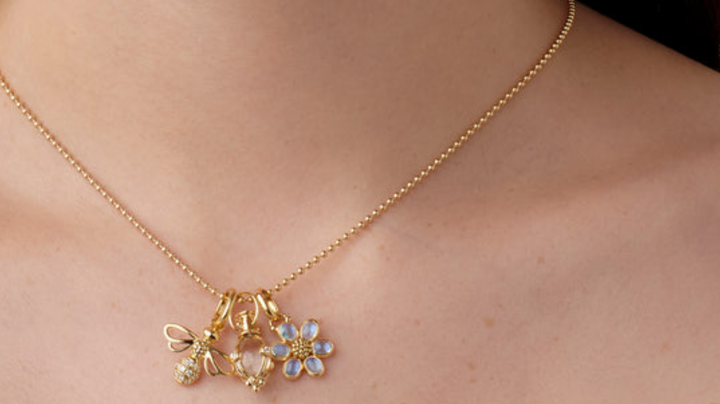
scroll to position [792, 0]
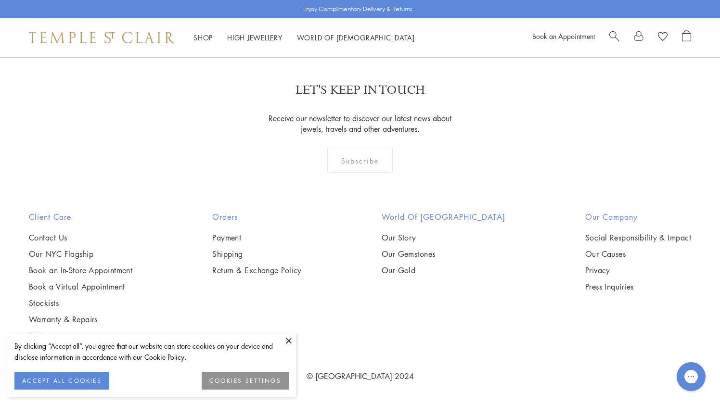
scroll to position [3679, 0]
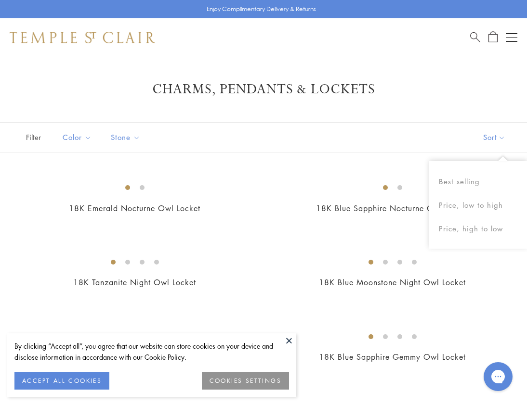
click at [480, 140] on button "Sort" at bounding box center [493, 137] width 65 height 29
click at [486, 138] on button "Sort" at bounding box center [493, 137] width 65 height 29
click at [473, 205] on button "Price, low to high" at bounding box center [478, 205] width 98 height 24
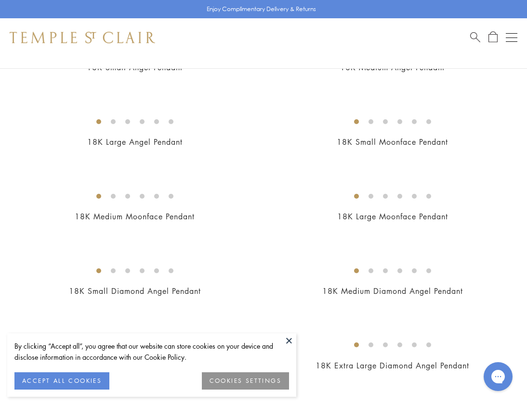
scroll to position [223, 0]
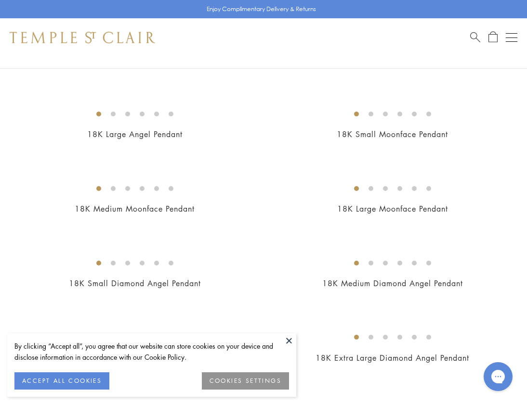
click at [289, 339] on button at bounding box center [289, 341] width 14 height 14
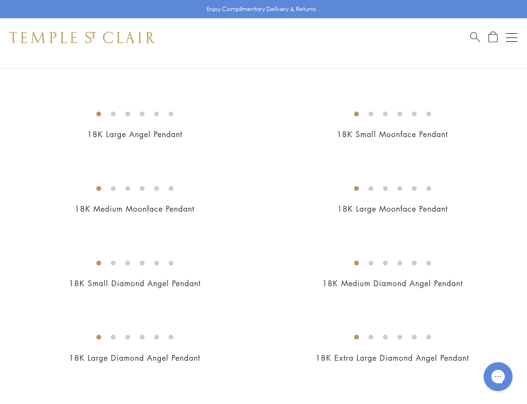
click at [0, 0] on img at bounding box center [0, 0] width 0 height 0
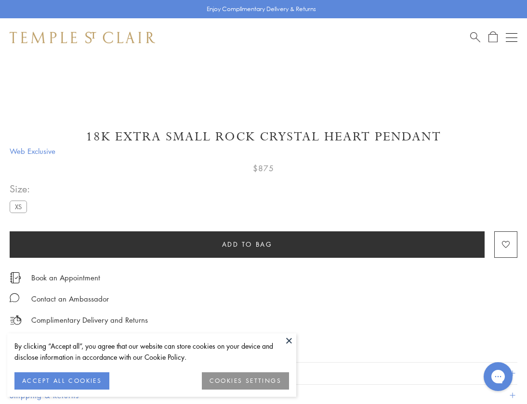
scroll to position [459, 0]
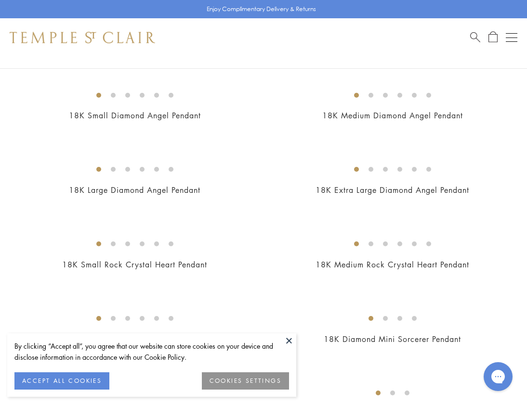
scroll to position [389, 0]
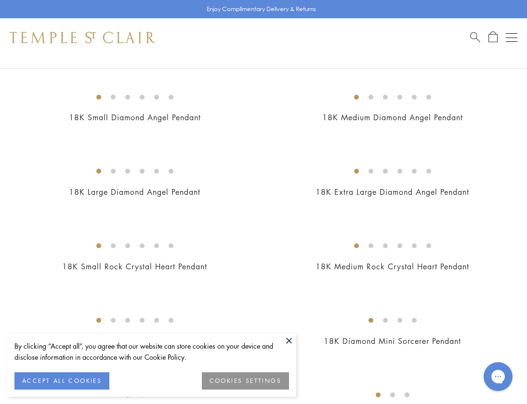
click at [288, 341] on button at bounding box center [289, 341] width 14 height 14
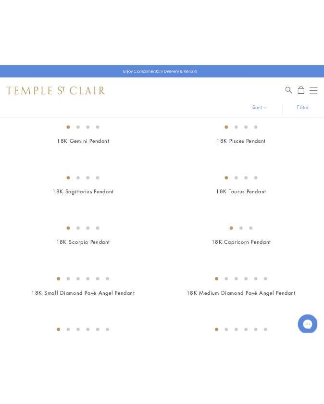
scroll to position [1504, 0]
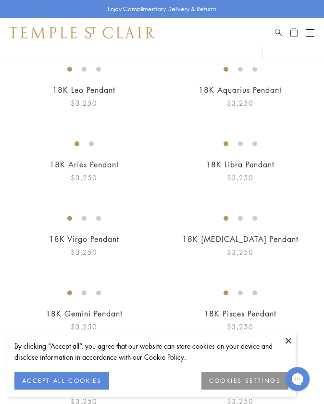
scroll to position [1349, 0]
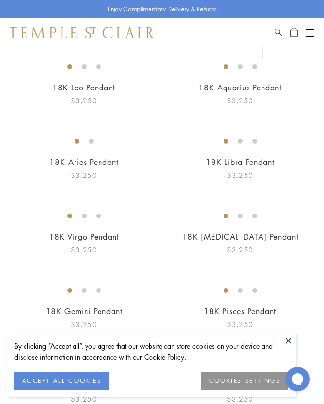
click at [0, 0] on img at bounding box center [0, 0] width 0 height 0
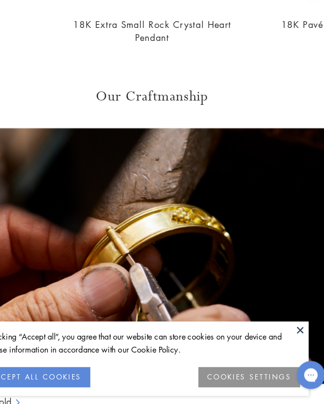
scroll to position [842, 0]
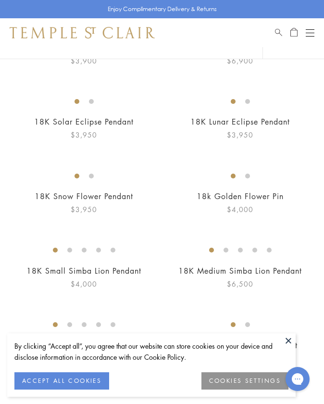
scroll to position [2321, 0]
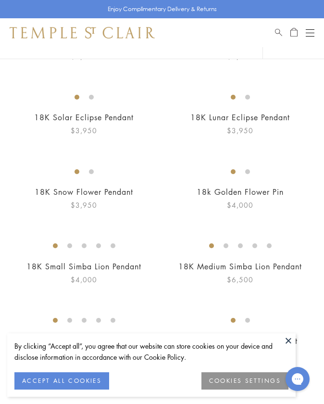
click at [0, 0] on img at bounding box center [0, 0] width 0 height 0
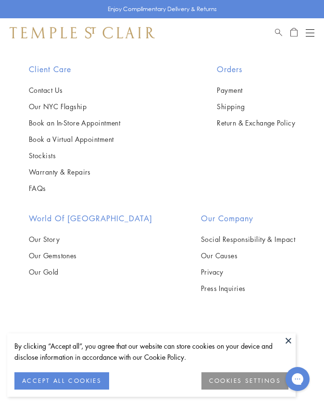
scroll to position [4824, 0]
click at [0, 0] on img at bounding box center [0, 0] width 0 height 0
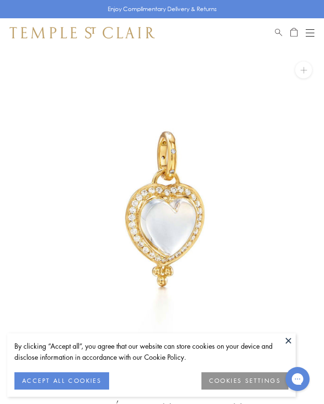
click at [307, 34] on button "Open navigation" at bounding box center [310, 33] width 9 height 12
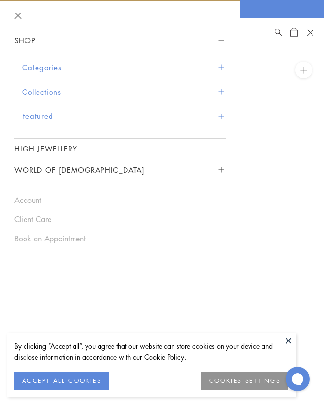
click at [48, 65] on button "Categories" at bounding box center [124, 67] width 204 height 25
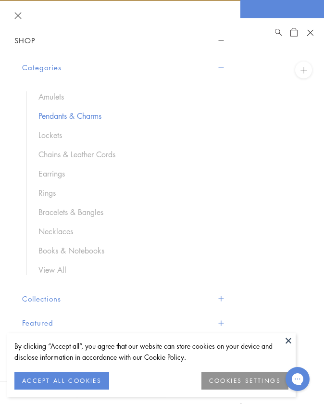
click at [49, 116] on link "Pendants & Charms" at bounding box center [128, 116] width 178 height 11
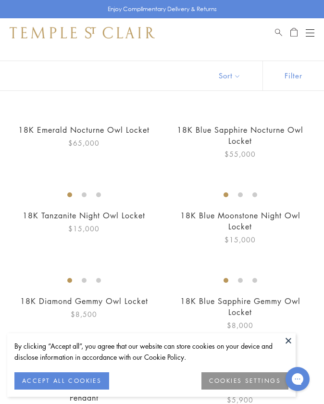
scroll to position [50, 0]
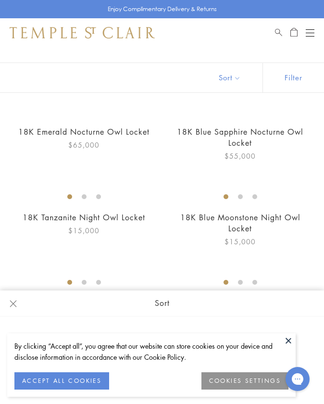
click at [233, 77] on button "Sort" at bounding box center [229, 77] width 65 height 29
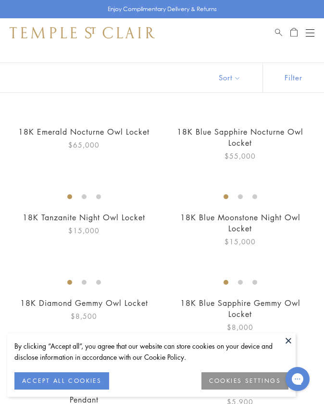
click at [300, 77] on button "Filter" at bounding box center [294, 77] width 62 height 29
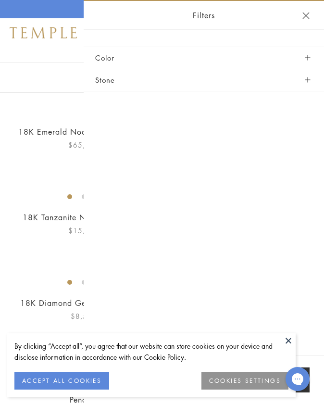
click at [0, 0] on img at bounding box center [0, 0] width 0 height 0
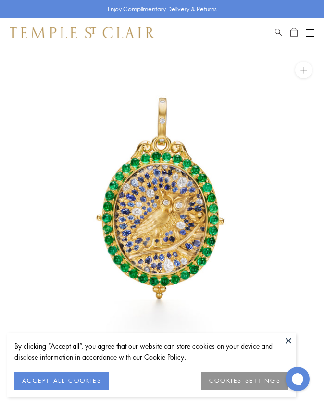
click at [17, 34] on img at bounding box center [82, 33] width 145 height 12
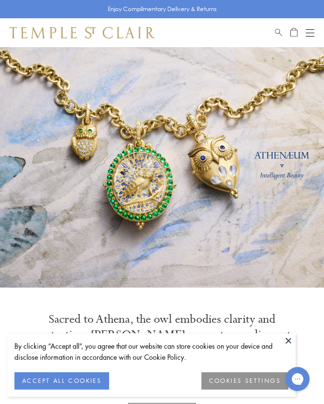
click at [311, 32] on button "Open navigation" at bounding box center [310, 33] width 9 height 12
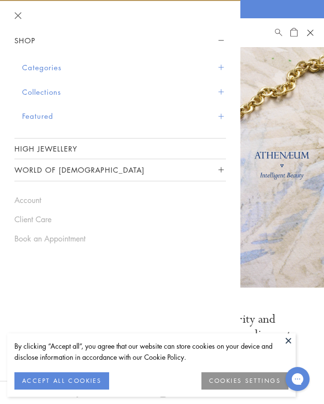
click at [54, 65] on button "Categories" at bounding box center [124, 67] width 204 height 25
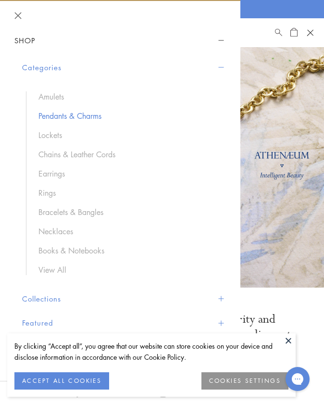
click at [51, 116] on link "Pendants & Charms" at bounding box center [128, 116] width 178 height 11
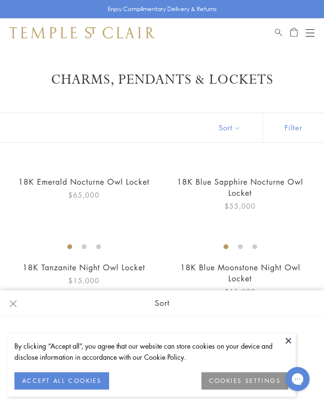
click at [223, 131] on button "Sort" at bounding box center [229, 127] width 65 height 29
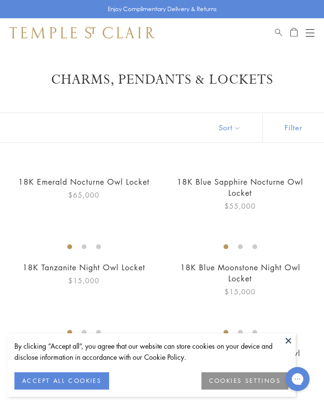
click at [231, 122] on button "Sort" at bounding box center [229, 127] width 65 height 29
click at [286, 343] on button at bounding box center [289, 341] width 14 height 14
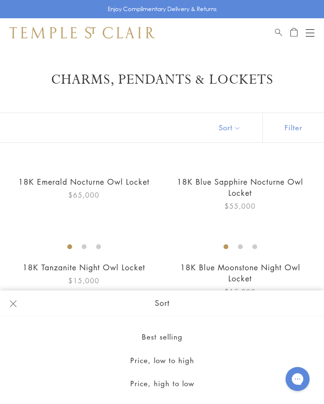
click at [225, 129] on button "Sort" at bounding box center [229, 127] width 65 height 29
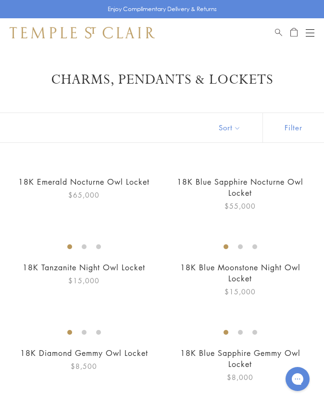
click at [225, 129] on button "Sort" at bounding box center [229, 127] width 65 height 29
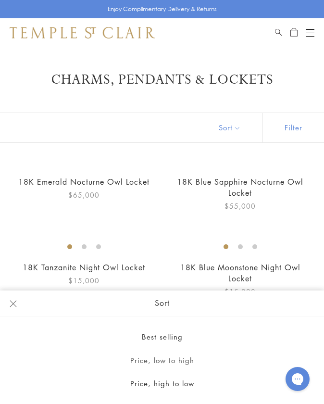
click at [169, 364] on button "Price, low to high" at bounding box center [162, 361] width 324 height 24
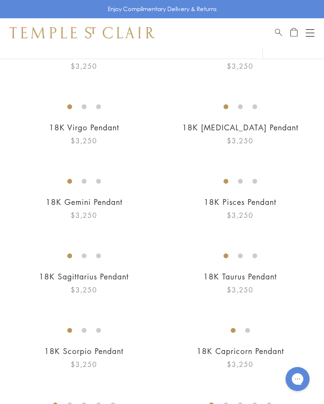
scroll to position [1461, 0]
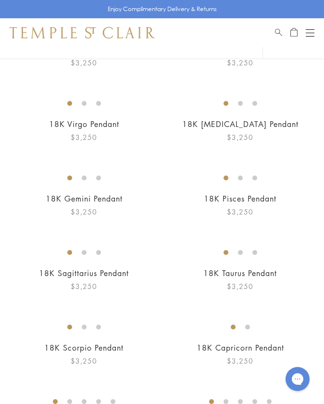
click at [0, 0] on img at bounding box center [0, 0] width 0 height 0
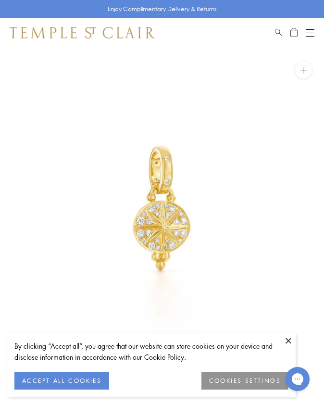
click at [287, 345] on button at bounding box center [289, 341] width 14 height 14
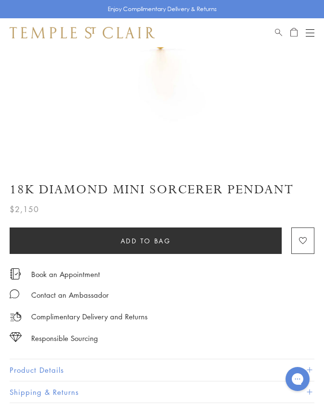
scroll to position [209, 0]
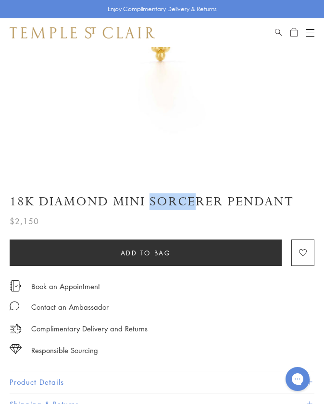
drag, startPoint x: 150, startPoint y: 200, endPoint x: 193, endPoint y: 200, distance: 43.3
click at [193, 200] on h1 "18K Diamond Mini Sorcerer Pendant" at bounding box center [162, 201] width 305 height 17
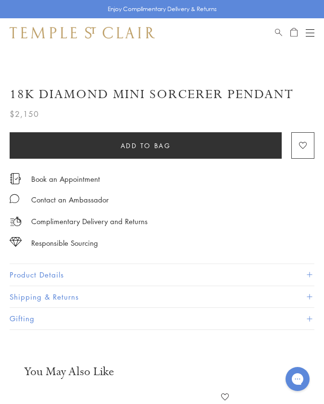
scroll to position [51, 0]
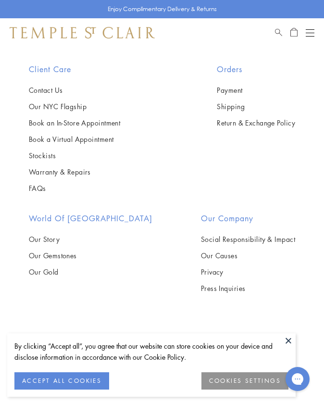
scroll to position [6743, 0]
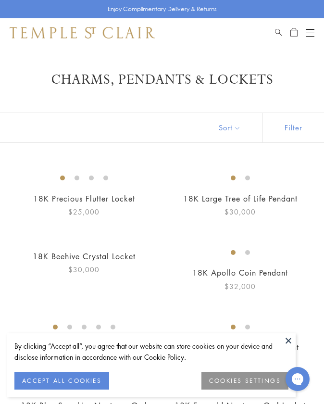
click at [308, 30] on button "Open navigation" at bounding box center [310, 33] width 9 height 12
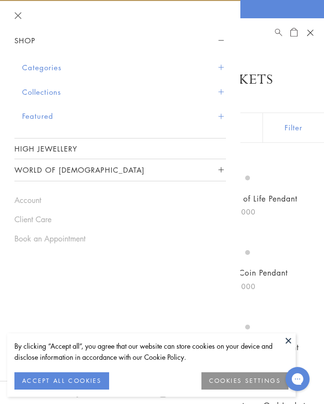
click at [76, 65] on button "Categories" at bounding box center [124, 67] width 204 height 25
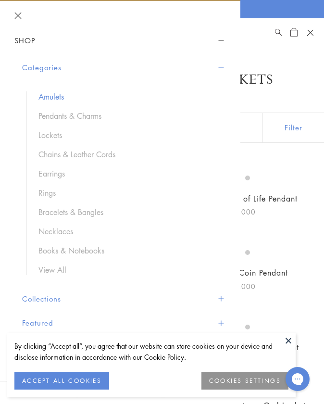
click at [52, 96] on link "Amulets" at bounding box center [128, 96] width 178 height 11
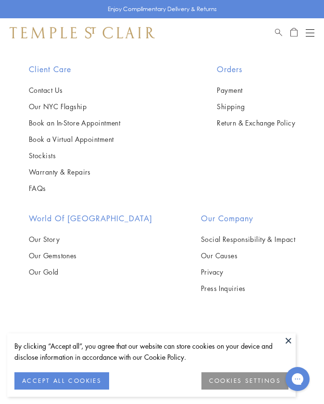
scroll to position [3238, 0]
click at [0, 0] on img at bounding box center [0, 0] width 0 height 0
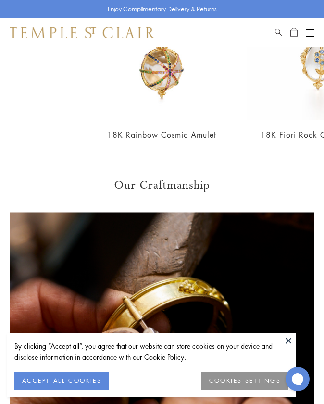
scroll to position [774, 0]
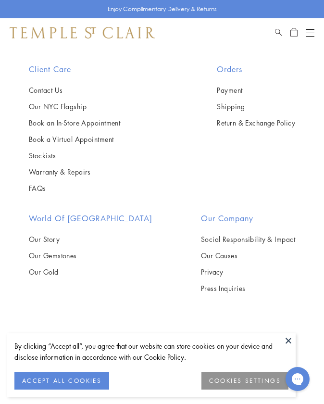
scroll to position [6207, 0]
click at [0, 0] on img at bounding box center [0, 0] width 0 height 0
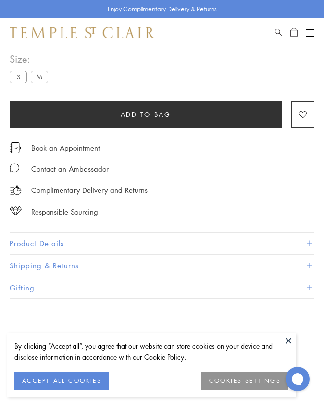
scroll to position [394, 0]
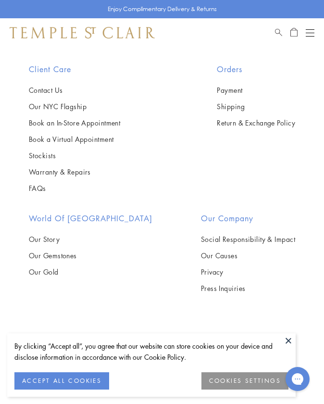
scroll to position [6218, 0]
click at [0, 0] on img at bounding box center [0, 0] width 0 height 0
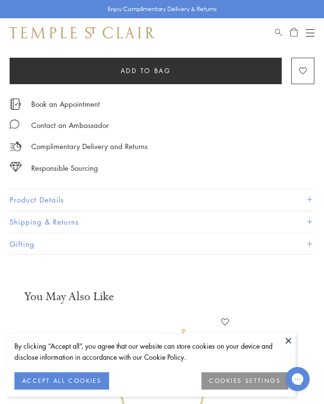
scroll to position [440, 0]
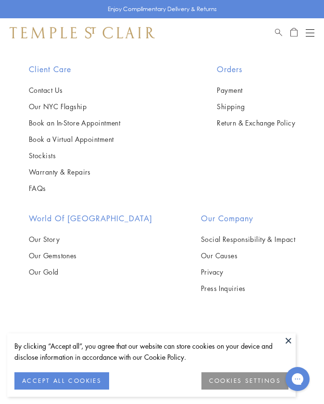
click at [0, 0] on img at bounding box center [0, 0] width 0 height 0
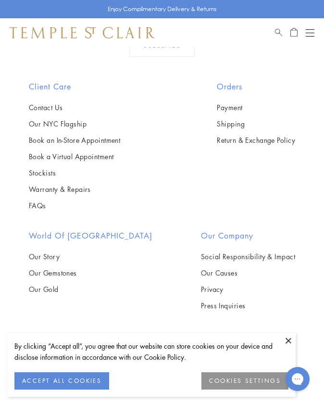
scroll to position [1172, 0]
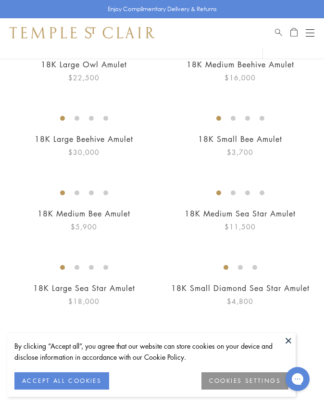
scroll to position [1877, 0]
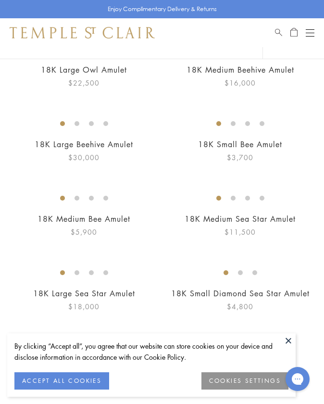
click at [278, 31] on span "Search" at bounding box center [278, 31] width 7 height 8
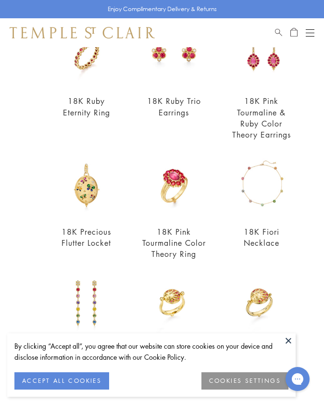
scroll to position [0, 0]
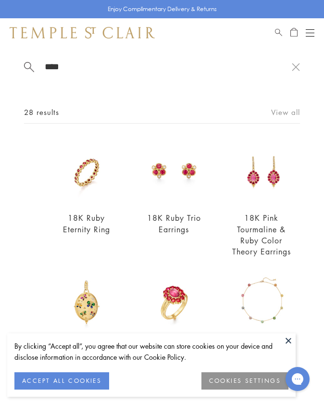
type input "****"
click at [294, 107] on link "View all" at bounding box center [285, 112] width 29 height 11
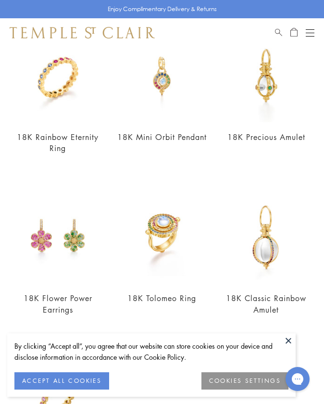
scroll to position [1241, 0]
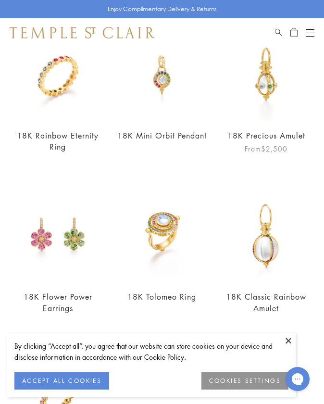
click at [270, 82] on img at bounding box center [266, 74] width 93 height 93
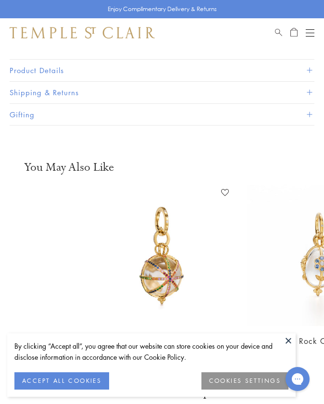
scroll to position [663, 0]
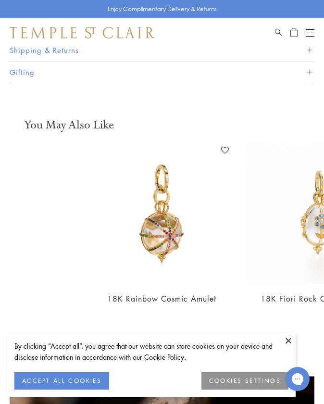
scroll to position [661, 0]
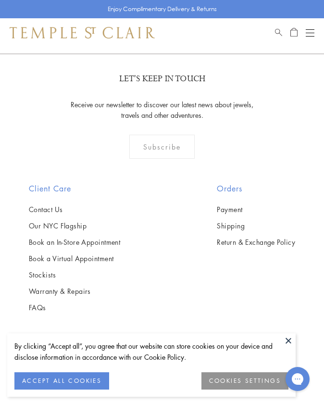
scroll to position [1363, 0]
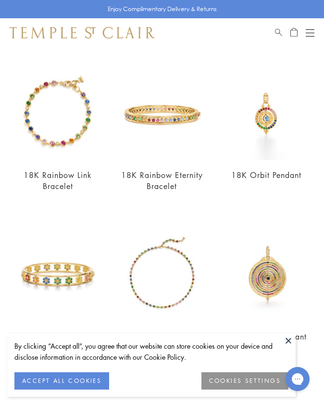
scroll to position [739, 0]
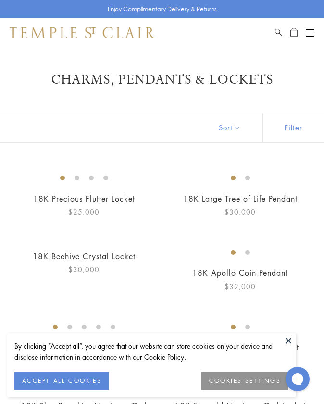
click at [309, 35] on button "Open navigation" at bounding box center [310, 33] width 9 height 12
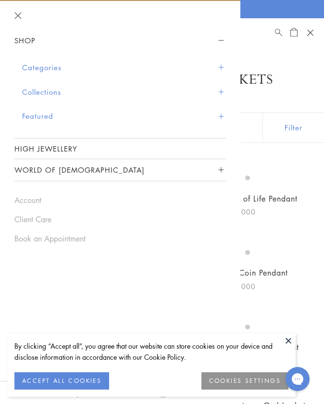
click at [45, 67] on button "Categories" at bounding box center [124, 67] width 204 height 25
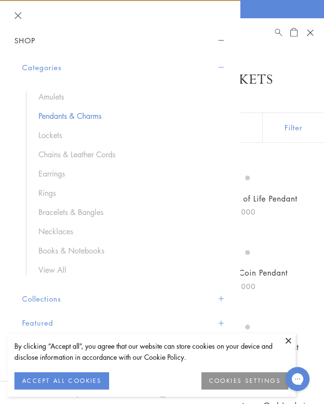
click at [58, 119] on link "Pendants & Charms" at bounding box center [128, 116] width 178 height 11
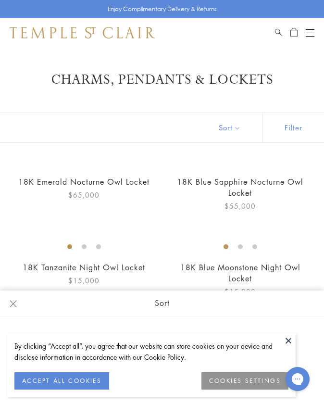
click at [231, 127] on button "Sort" at bounding box center [229, 127] width 65 height 29
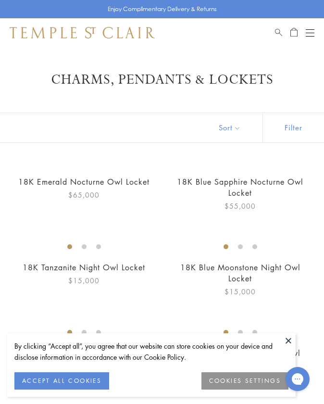
click at [239, 129] on button "Sort" at bounding box center [229, 127] width 65 height 29
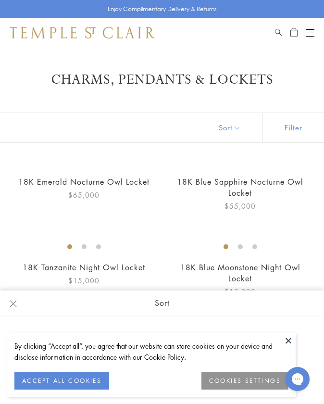
click at [297, 117] on button "Filter" at bounding box center [294, 127] width 62 height 29
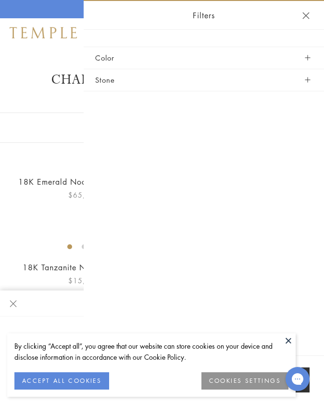
click at [303, 17] on button "Close navigation" at bounding box center [306, 15] width 7 height 7
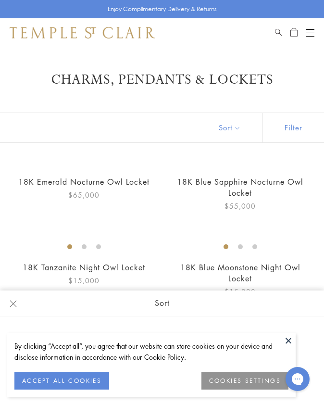
click at [232, 125] on button "Sort" at bounding box center [229, 127] width 65 height 29
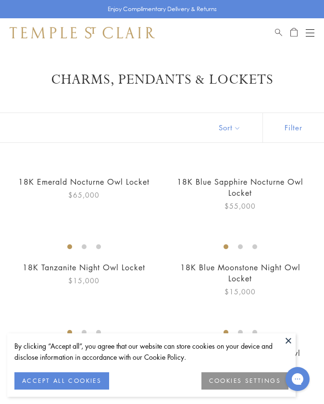
click at [243, 127] on button "Sort" at bounding box center [229, 127] width 65 height 29
click at [289, 340] on button at bounding box center [289, 341] width 14 height 14
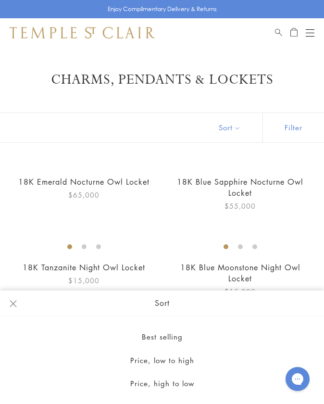
click at [224, 127] on button "Sort" at bounding box center [229, 127] width 65 height 29
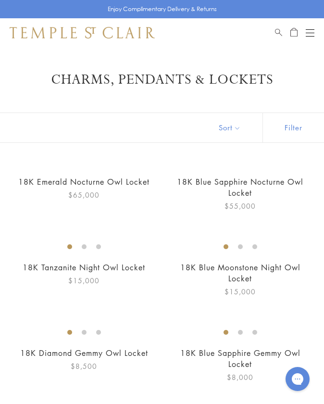
click at [226, 126] on button "Sort" at bounding box center [229, 127] width 65 height 29
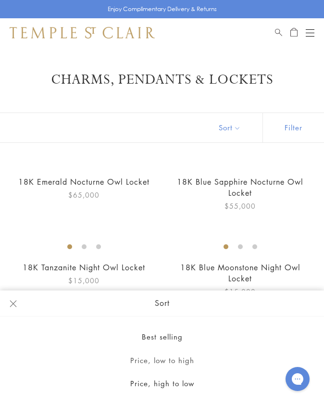
click at [170, 363] on button "Price, low to high" at bounding box center [162, 361] width 324 height 24
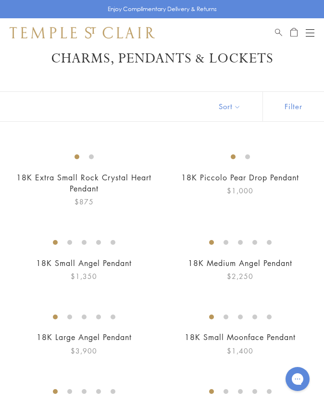
scroll to position [31, 0]
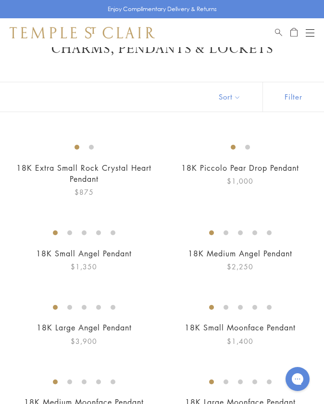
click at [0, 0] on img at bounding box center [0, 0] width 0 height 0
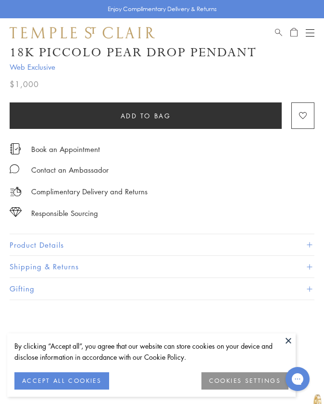
scroll to position [358, 0]
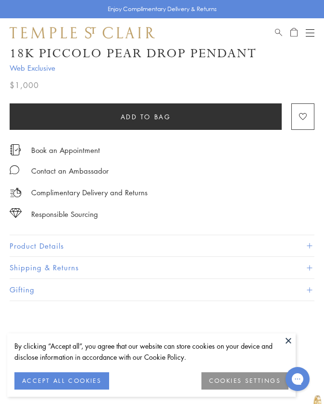
click at [63, 239] on button "Product Details" at bounding box center [162, 246] width 305 height 22
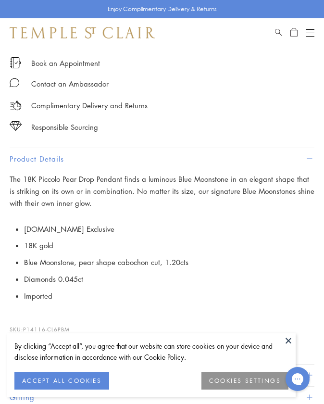
scroll to position [447, 0]
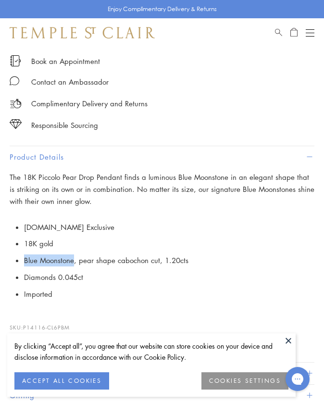
drag, startPoint x: 24, startPoint y: 256, endPoint x: 75, endPoint y: 256, distance: 51.0
click at [75, 256] on span "Blue Moonstone, pear shape cabochon cut, 1.20cts" at bounding box center [106, 261] width 165 height 10
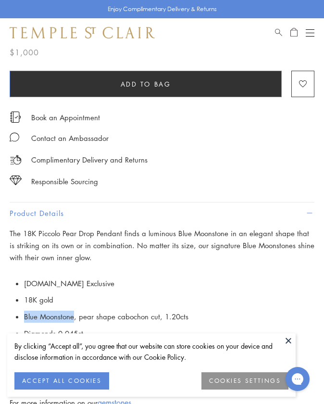
scroll to position [0, 0]
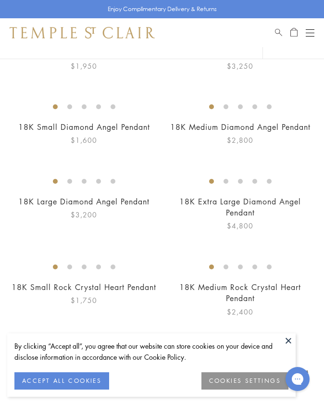
scroll to position [276, 0]
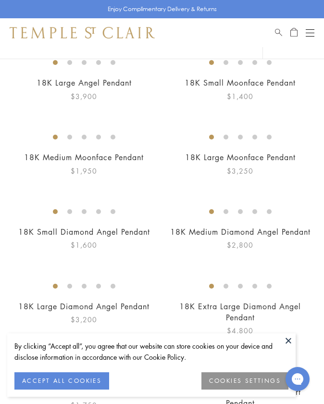
click at [314, 38] on button "Open navigation" at bounding box center [310, 33] width 9 height 12
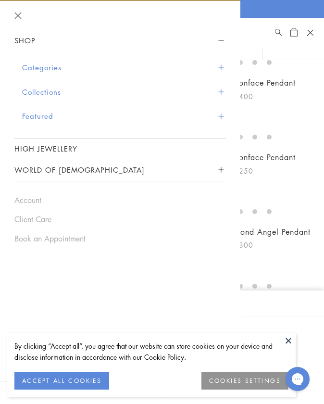
click at [49, 71] on button "Categories" at bounding box center [124, 67] width 204 height 25
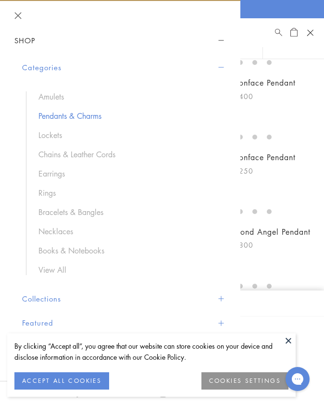
click at [66, 116] on link "Pendants & Charms" at bounding box center [128, 116] width 178 height 11
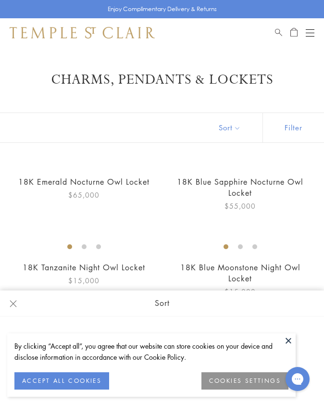
click at [234, 131] on button "Sort" at bounding box center [229, 127] width 65 height 29
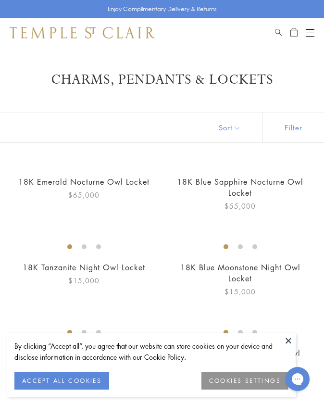
click at [228, 128] on button "Sort" at bounding box center [229, 127] width 65 height 29
click at [288, 345] on button at bounding box center [289, 341] width 14 height 14
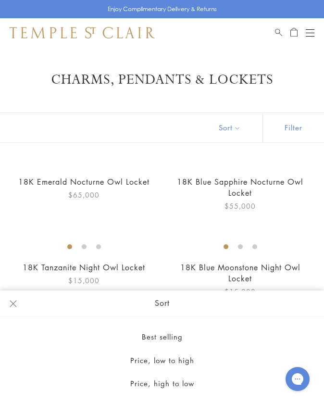
click at [230, 128] on button "Sort" at bounding box center [229, 127] width 65 height 29
click at [220, 133] on button "Sort" at bounding box center [229, 127] width 65 height 29
click at [174, 356] on button "Price, low to high" at bounding box center [162, 361] width 324 height 24
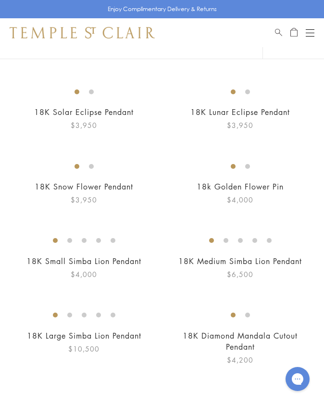
scroll to position [2331, 0]
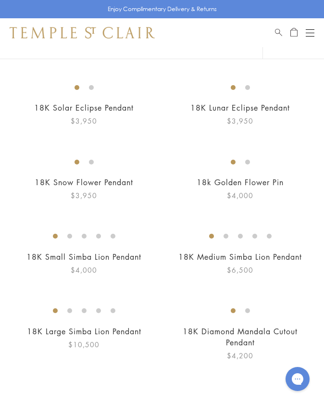
click at [0, 0] on img at bounding box center [0, 0] width 0 height 0
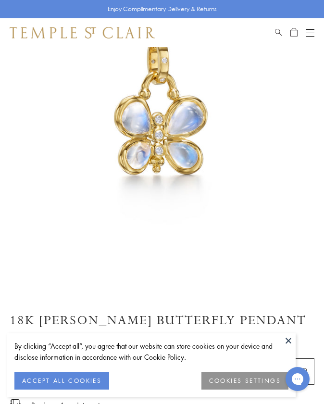
click at [159, 97] on img at bounding box center [162, 119] width 324 height 324
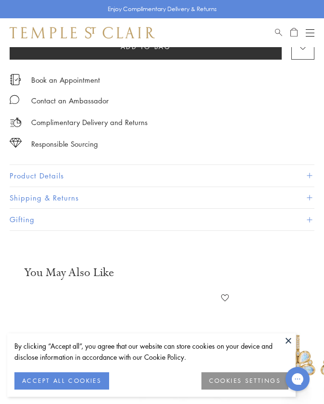
scroll to position [424, 0]
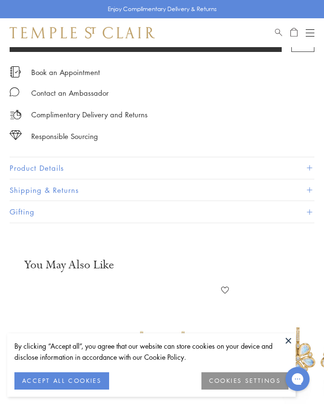
click at [51, 161] on button "Product Details" at bounding box center [162, 168] width 305 height 22
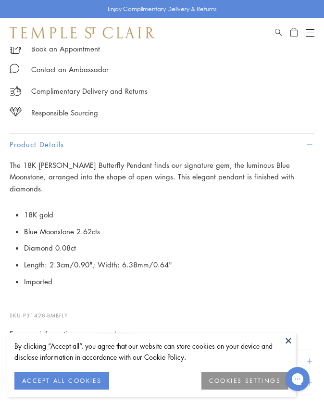
scroll to position [462, 0]
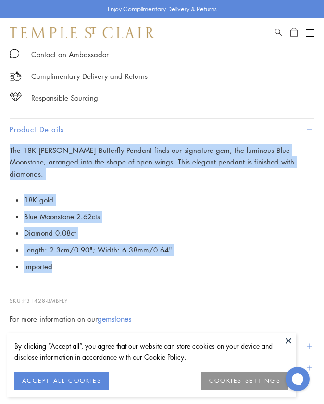
drag, startPoint x: 69, startPoint y: 250, endPoint x: -3, endPoint y: 151, distance: 122.9
copy div "The 18K [PERSON_NAME] Butterfly Pendant finds our signature gem, the luminous B…"
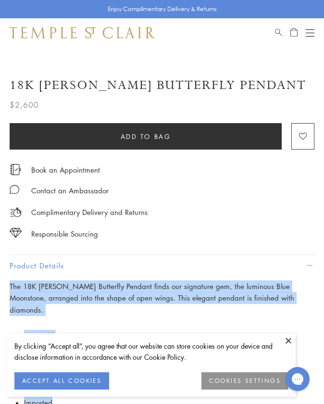
scroll to position [0, 0]
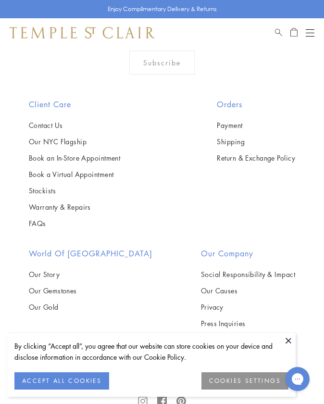
scroll to position [2833, 0]
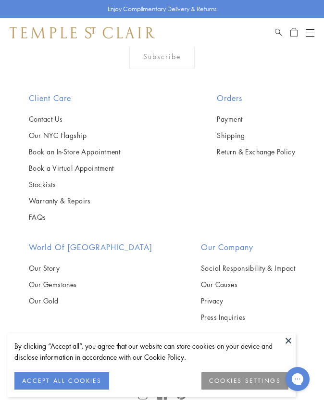
click at [0, 0] on img at bounding box center [0, 0] width 0 height 0
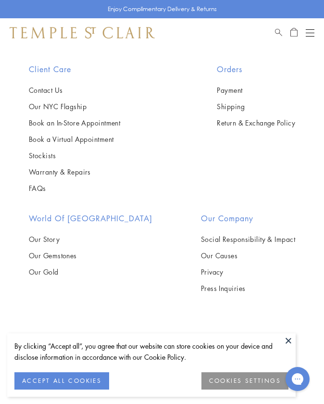
scroll to position [5978, 0]
click at [0, 0] on img at bounding box center [0, 0] width 0 height 0
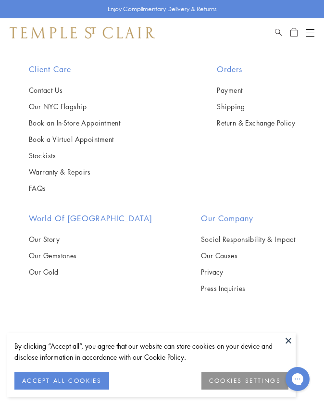
click at [288, 33] on div at bounding box center [286, 33] width 23 height 12
click at [291, 33] on span "Open Shopping Bag" at bounding box center [294, 31] width 7 height 9
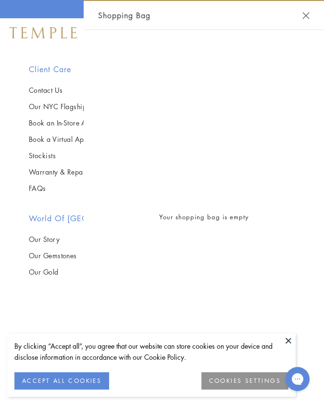
click at [308, 17] on button "Close Shopping Bag" at bounding box center [306, 15] width 7 height 7
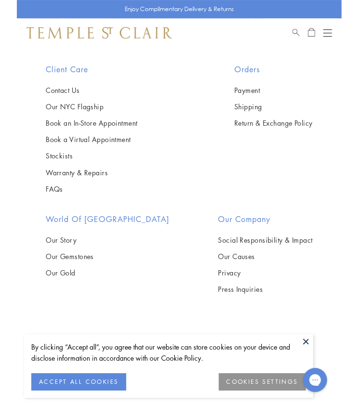
scroll to position [4608, 0]
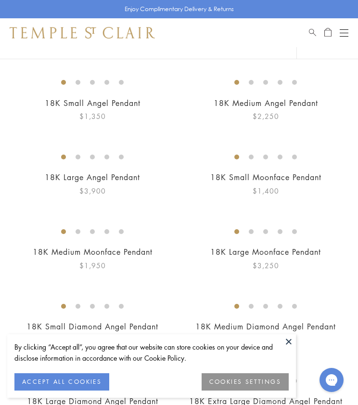
scroll to position [194, 0]
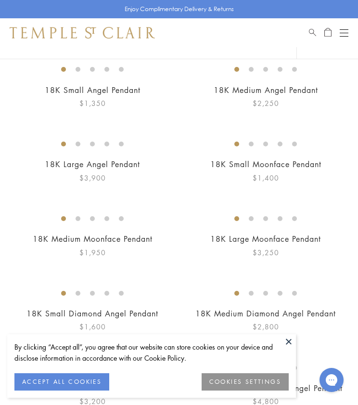
click at [294, 337] on button at bounding box center [289, 341] width 14 height 14
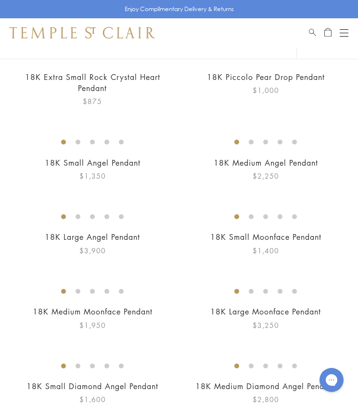
scroll to position [0, 0]
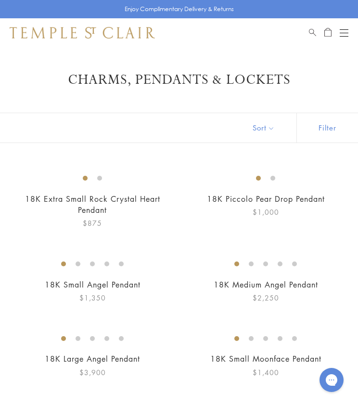
click at [0, 0] on img at bounding box center [0, 0] width 0 height 0
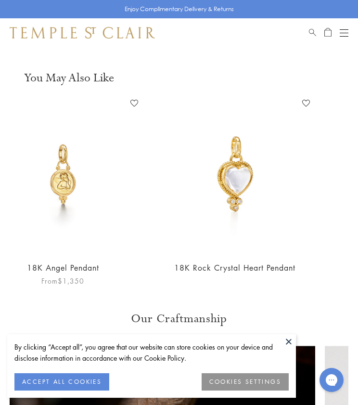
scroll to position [0, 219]
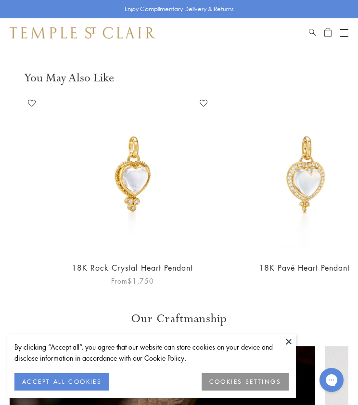
click at [153, 198] on img at bounding box center [132, 173] width 157 height 157
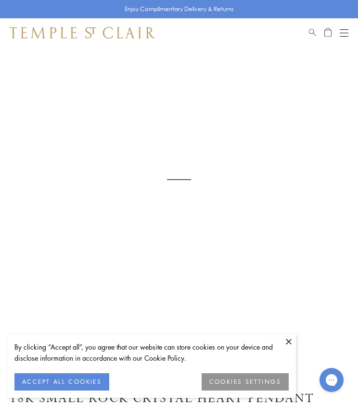
scroll to position [47, 0]
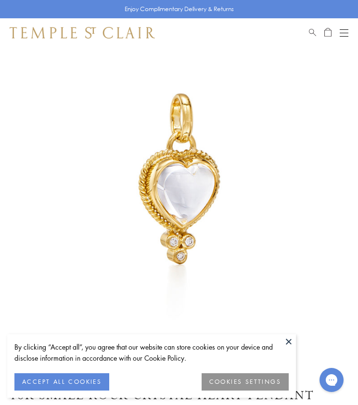
click at [291, 345] on button at bounding box center [289, 341] width 14 height 14
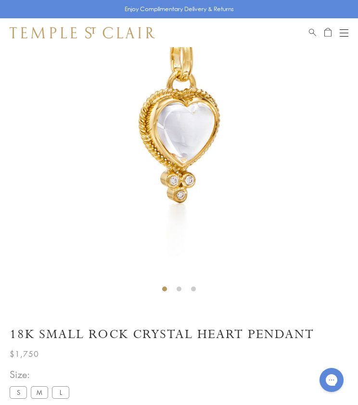
scroll to position [113, 0]
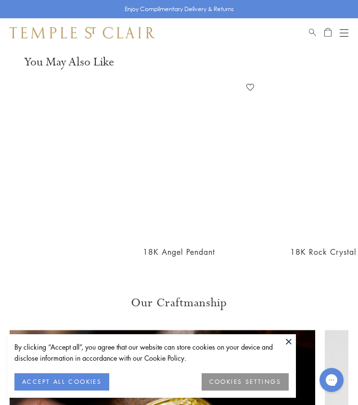
scroll to position [718, 0]
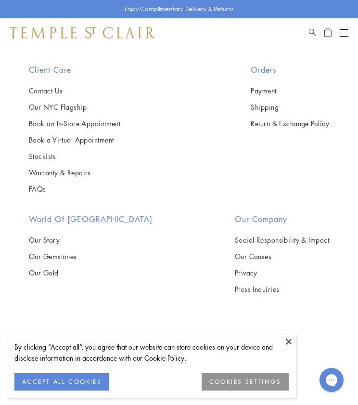
scroll to position [3138, 0]
